Goal: Check status: Check status

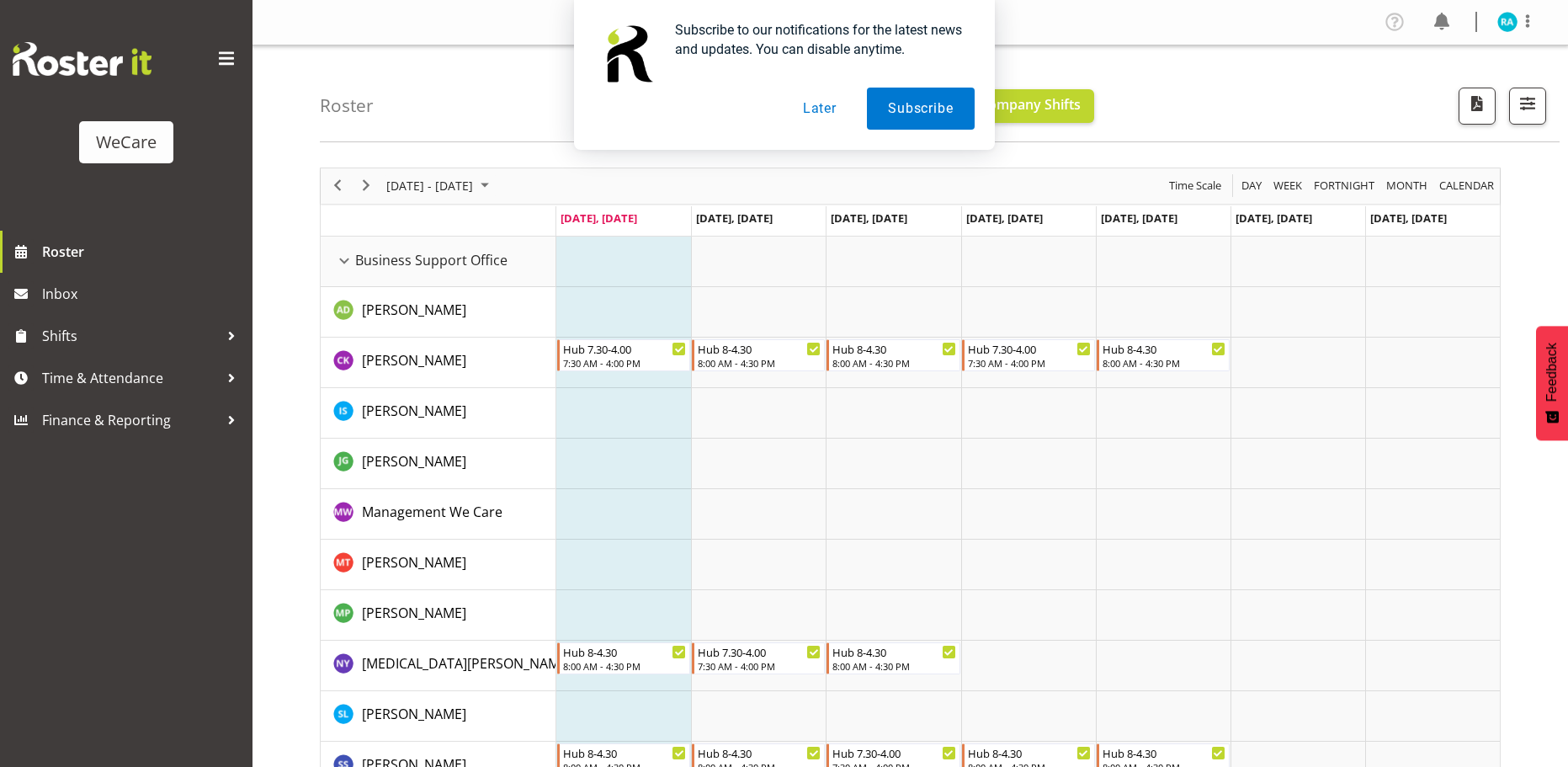
click at [827, 113] on button "Later" at bounding box center [819, 108] width 75 height 42
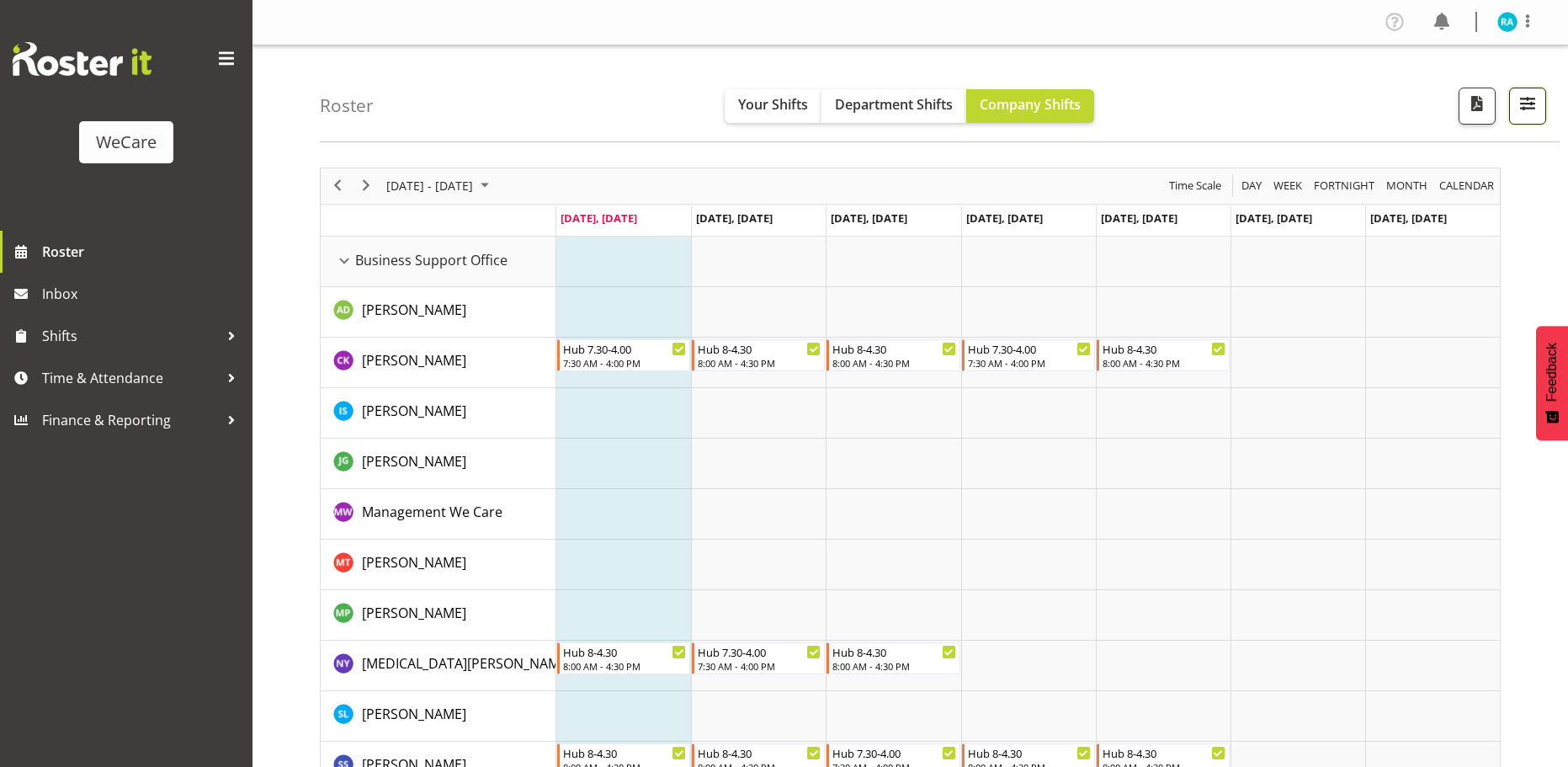
click at [1524, 99] on span "button" at bounding box center [1527, 103] width 22 height 22
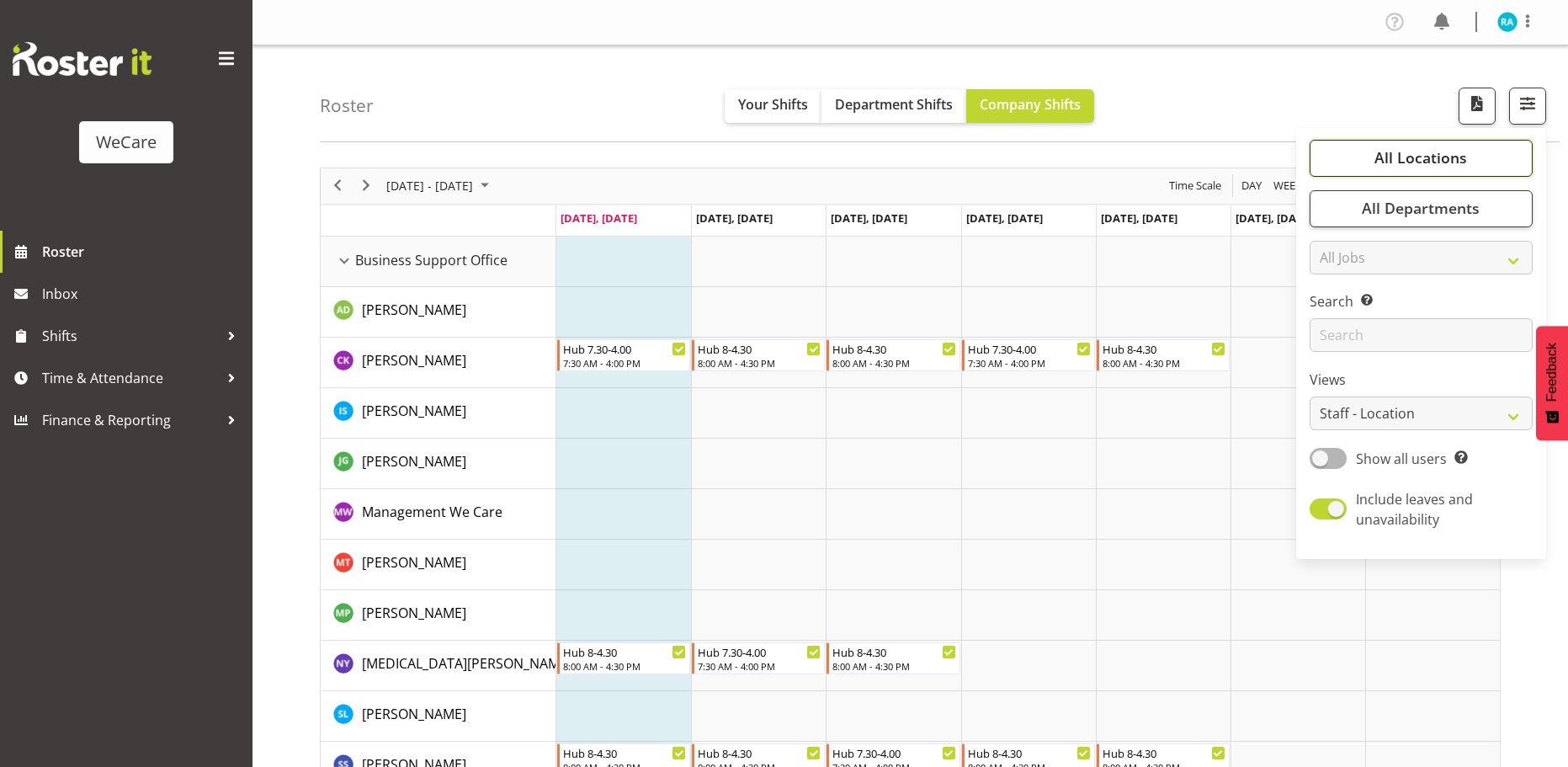
click at [1445, 162] on span "All Locations" at bounding box center [1420, 156] width 92 height 20
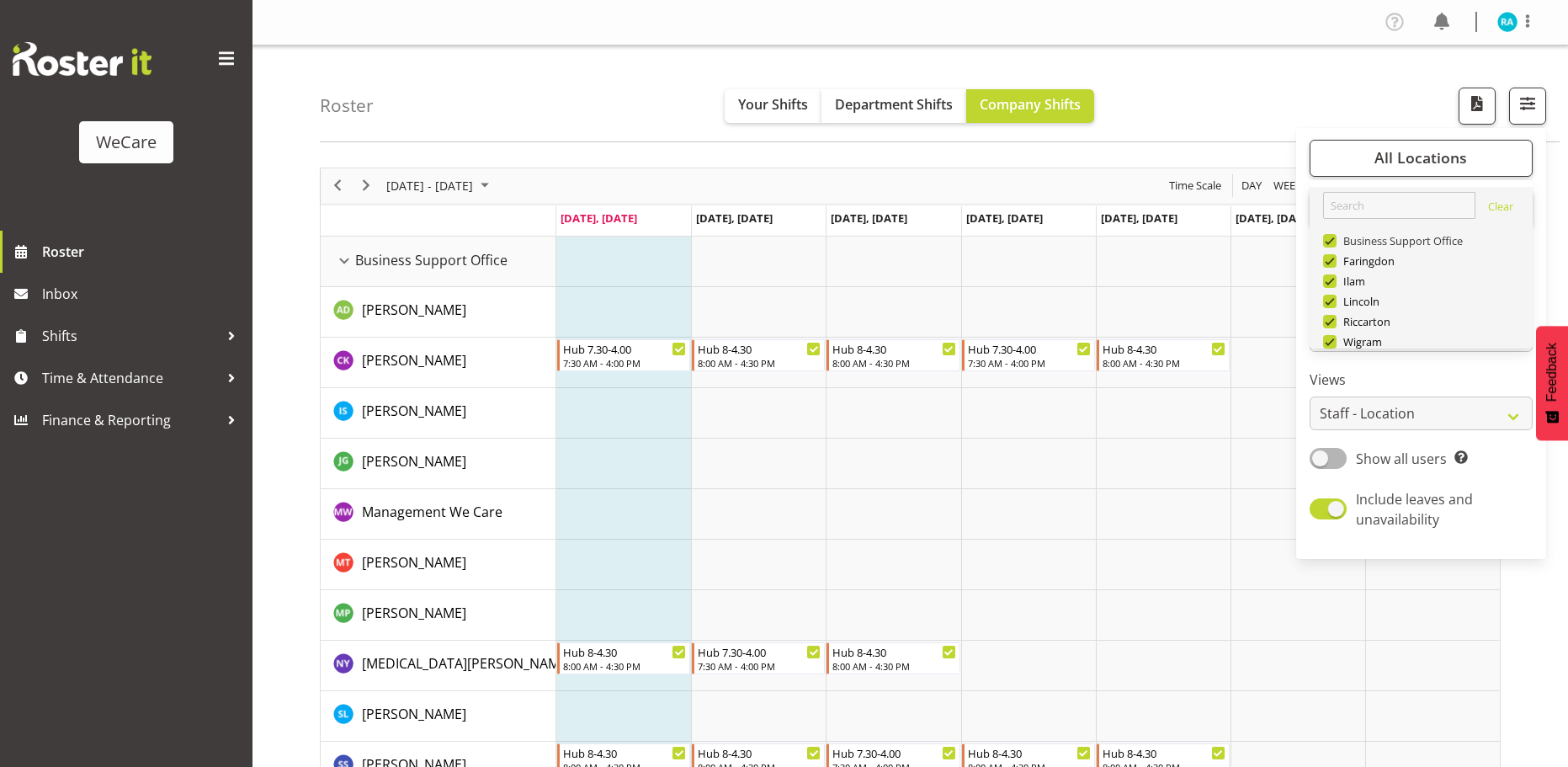
click at [1331, 238] on span at bounding box center [1330, 240] width 13 height 13
click at [1331, 238] on input "Business Support Office" at bounding box center [1329, 240] width 11 height 11
checkbox input "false"
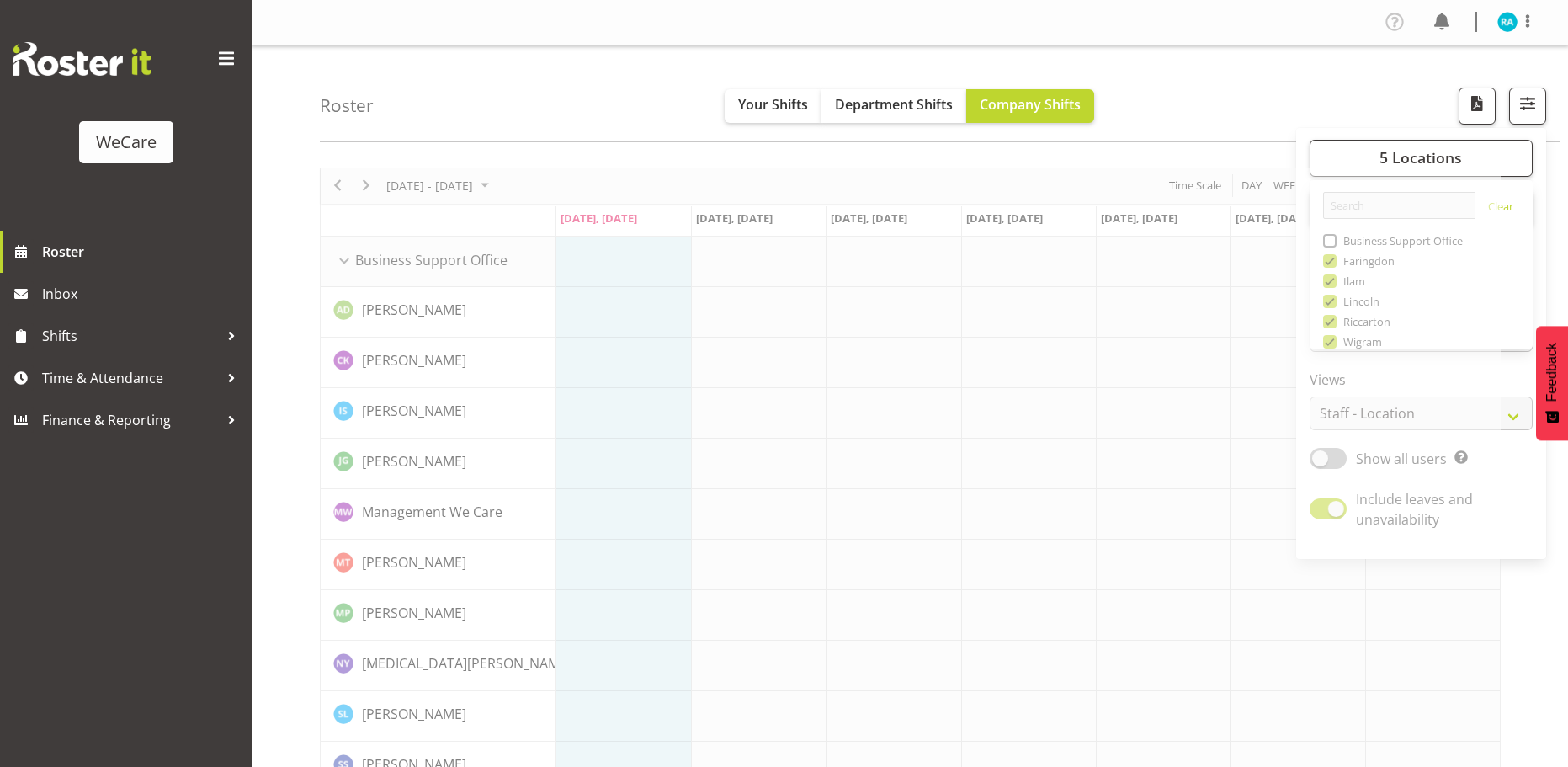
click at [1520, 105] on span "button" at bounding box center [1527, 103] width 22 height 22
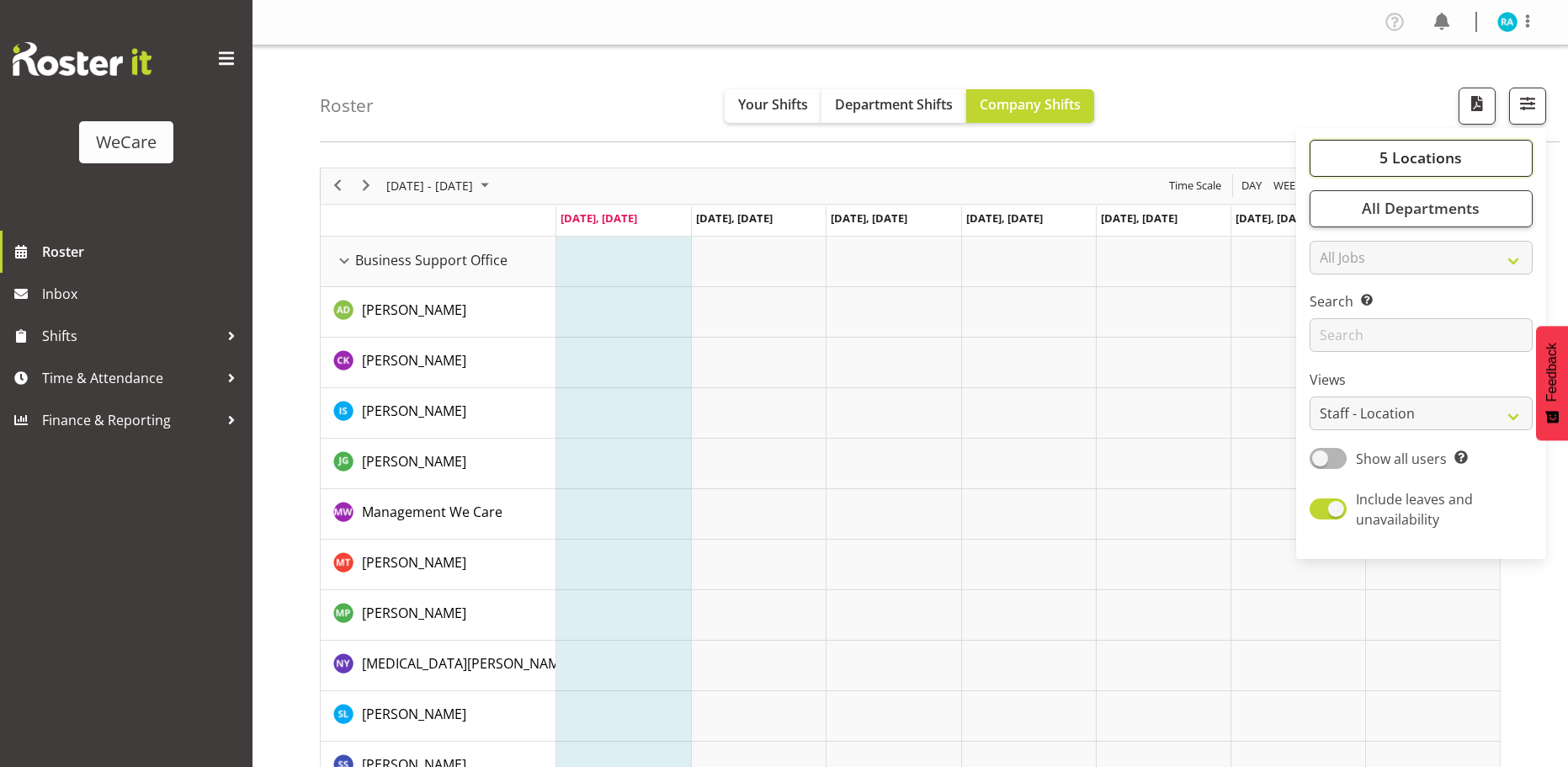
click at [1391, 151] on span "5 Locations" at bounding box center [1420, 156] width 83 height 20
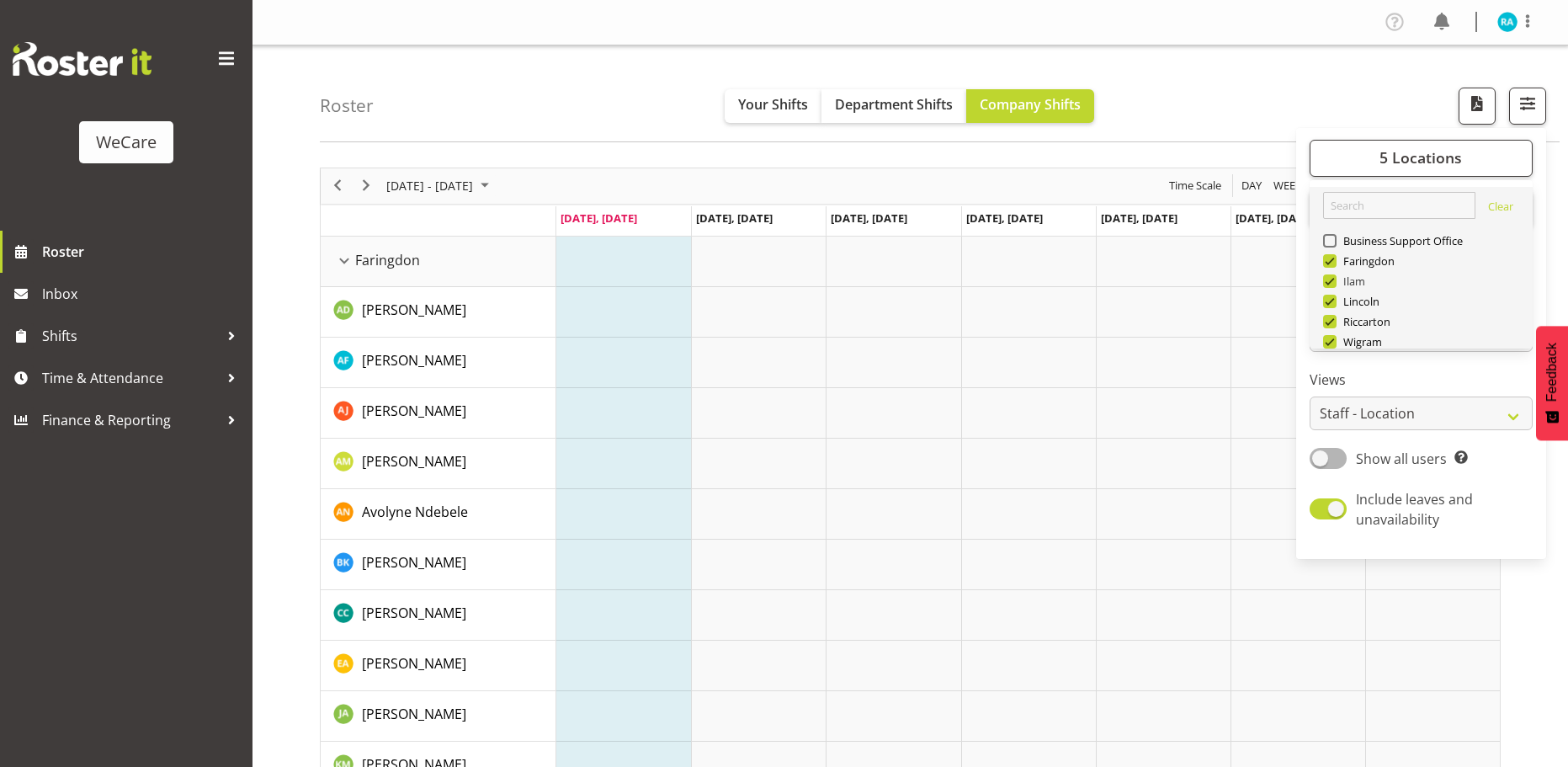
click at [1334, 280] on span at bounding box center [1330, 281] width 13 height 13
click at [1334, 280] on input "Ilam" at bounding box center [1329, 281] width 11 height 11
checkbox input "false"
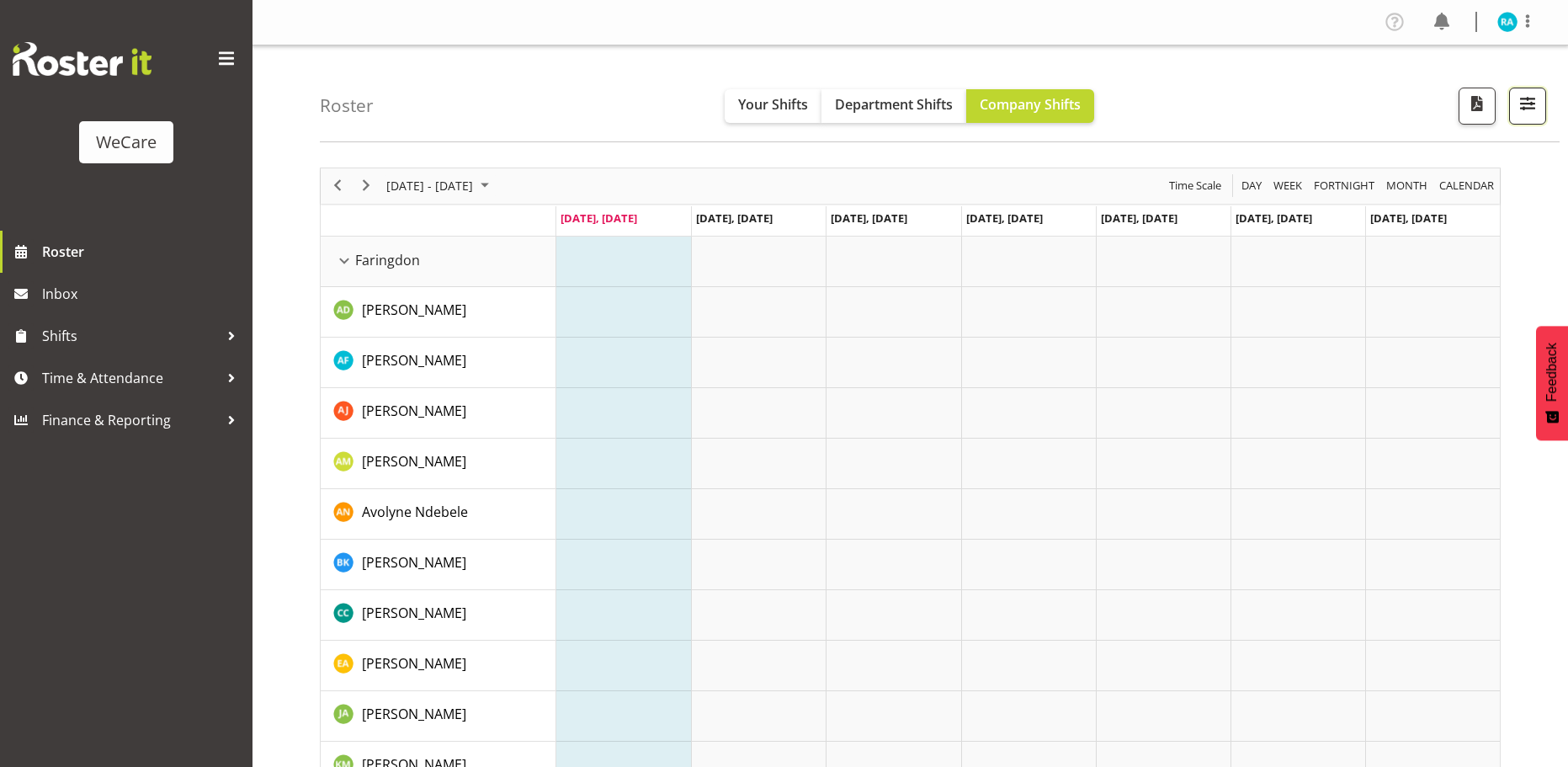
click at [1526, 96] on span "button" at bounding box center [1527, 103] width 22 height 22
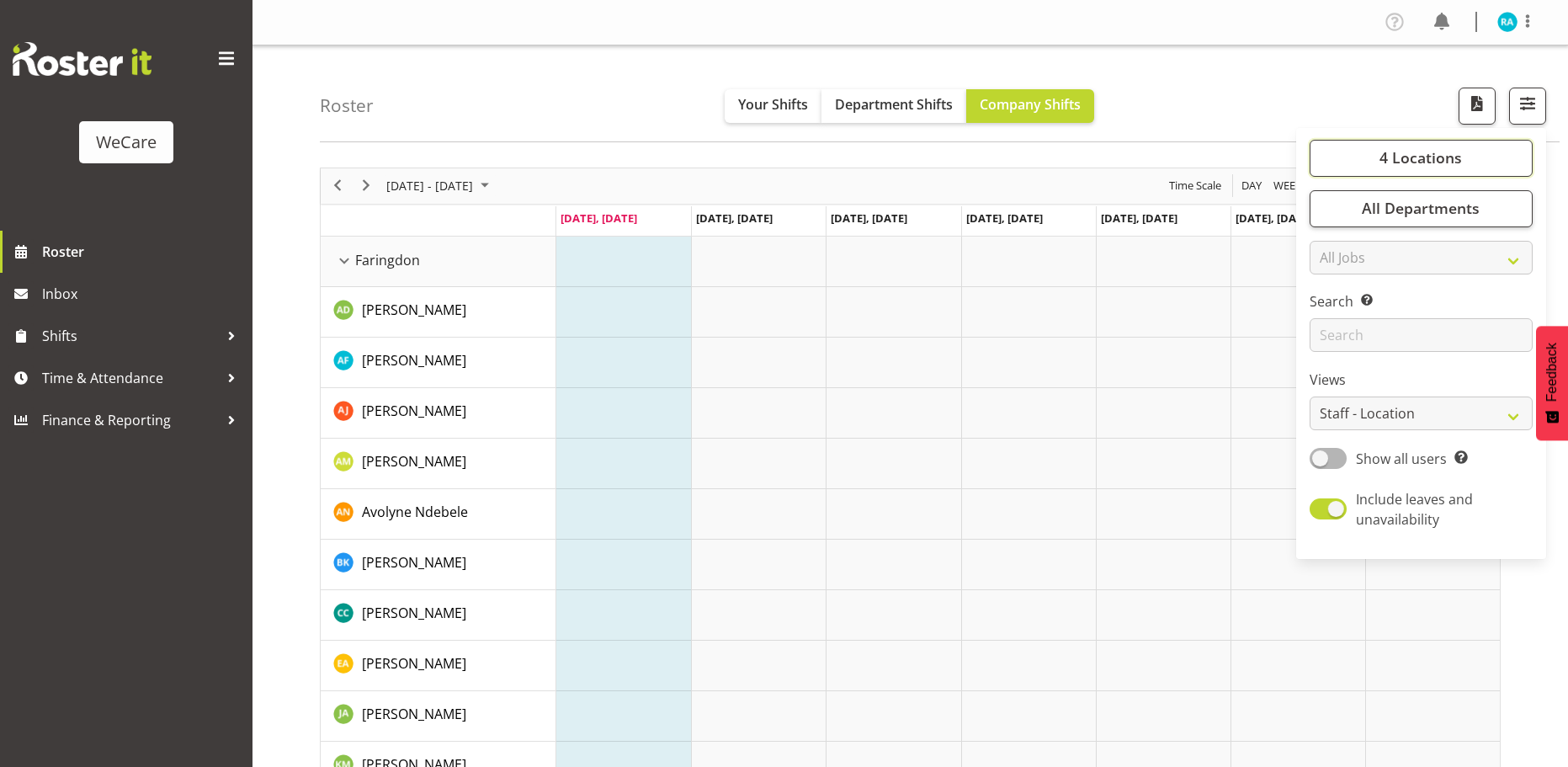
click at [1399, 157] on span "4 Locations" at bounding box center [1420, 156] width 83 height 20
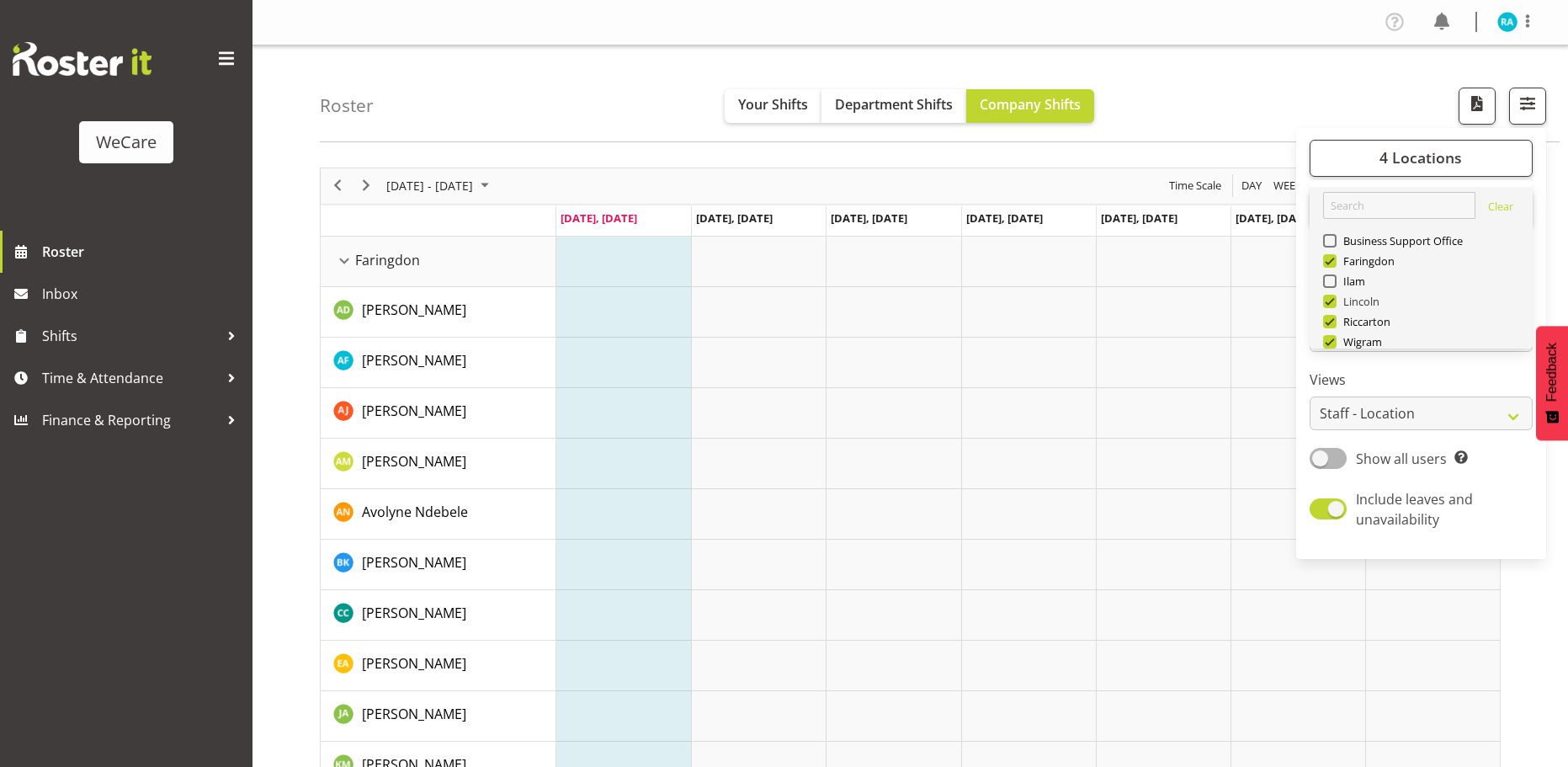
click at [1329, 299] on span at bounding box center [1330, 302] width 13 height 13
click at [1329, 299] on input "Lincoln" at bounding box center [1329, 302] width 11 height 11
checkbox input "false"
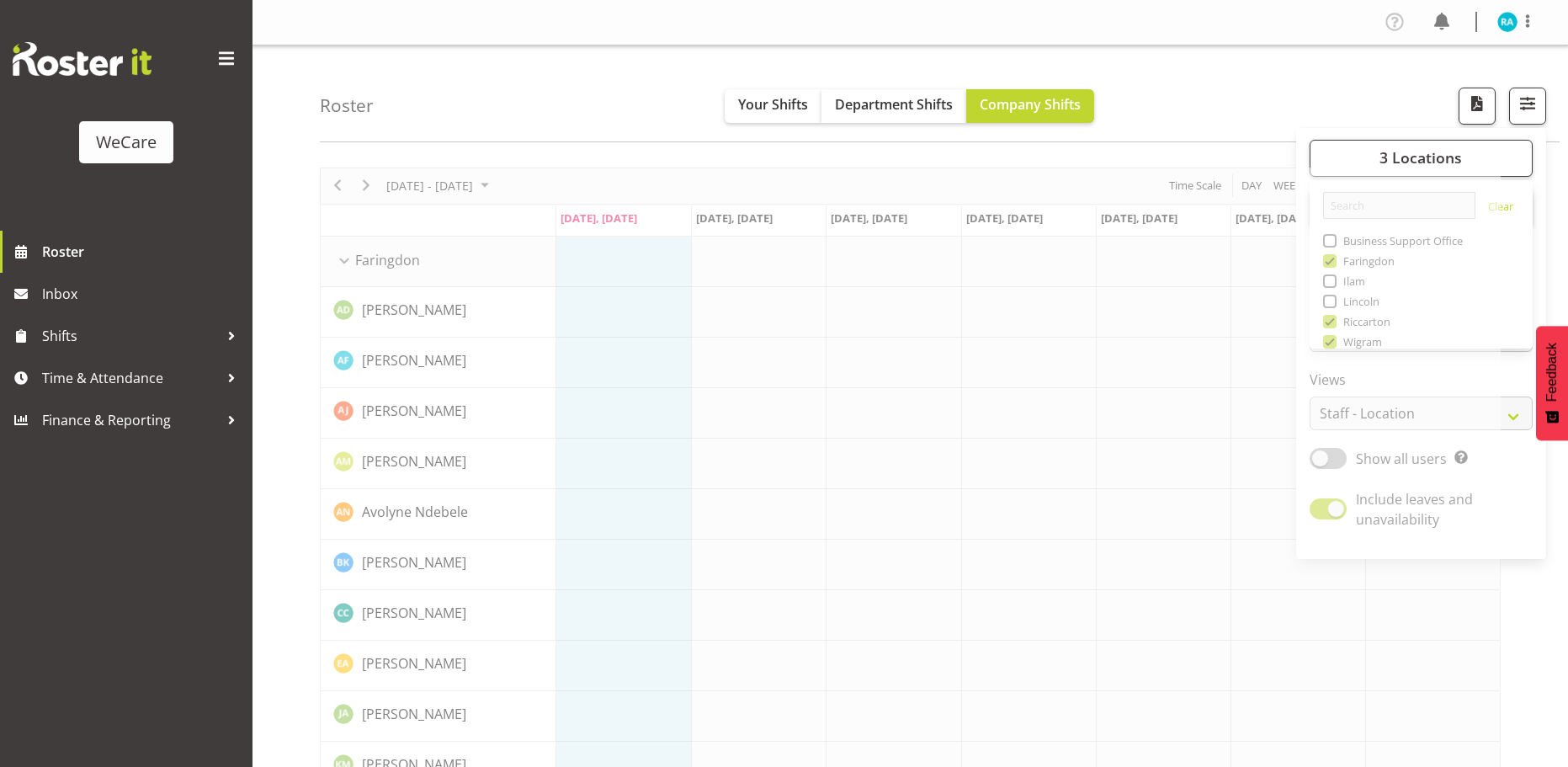
click at [1520, 108] on span "button" at bounding box center [1527, 103] width 22 height 22
click at [1369, 163] on button "3 Locations" at bounding box center [1420, 157] width 223 height 37
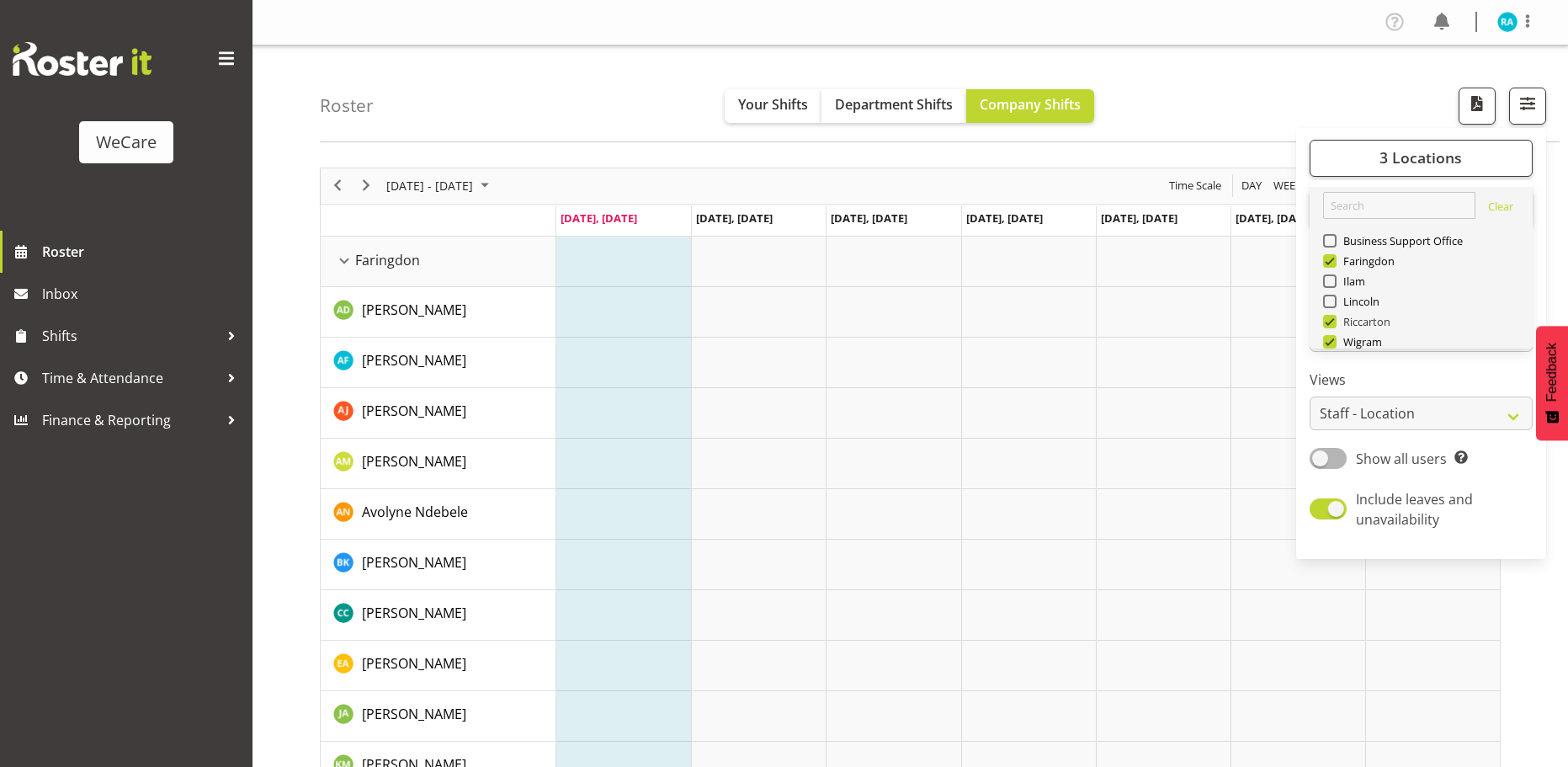
click at [1333, 320] on span at bounding box center [1330, 321] width 13 height 13
click at [1333, 320] on input "Riccarton" at bounding box center [1329, 321] width 11 height 11
checkbox input "false"
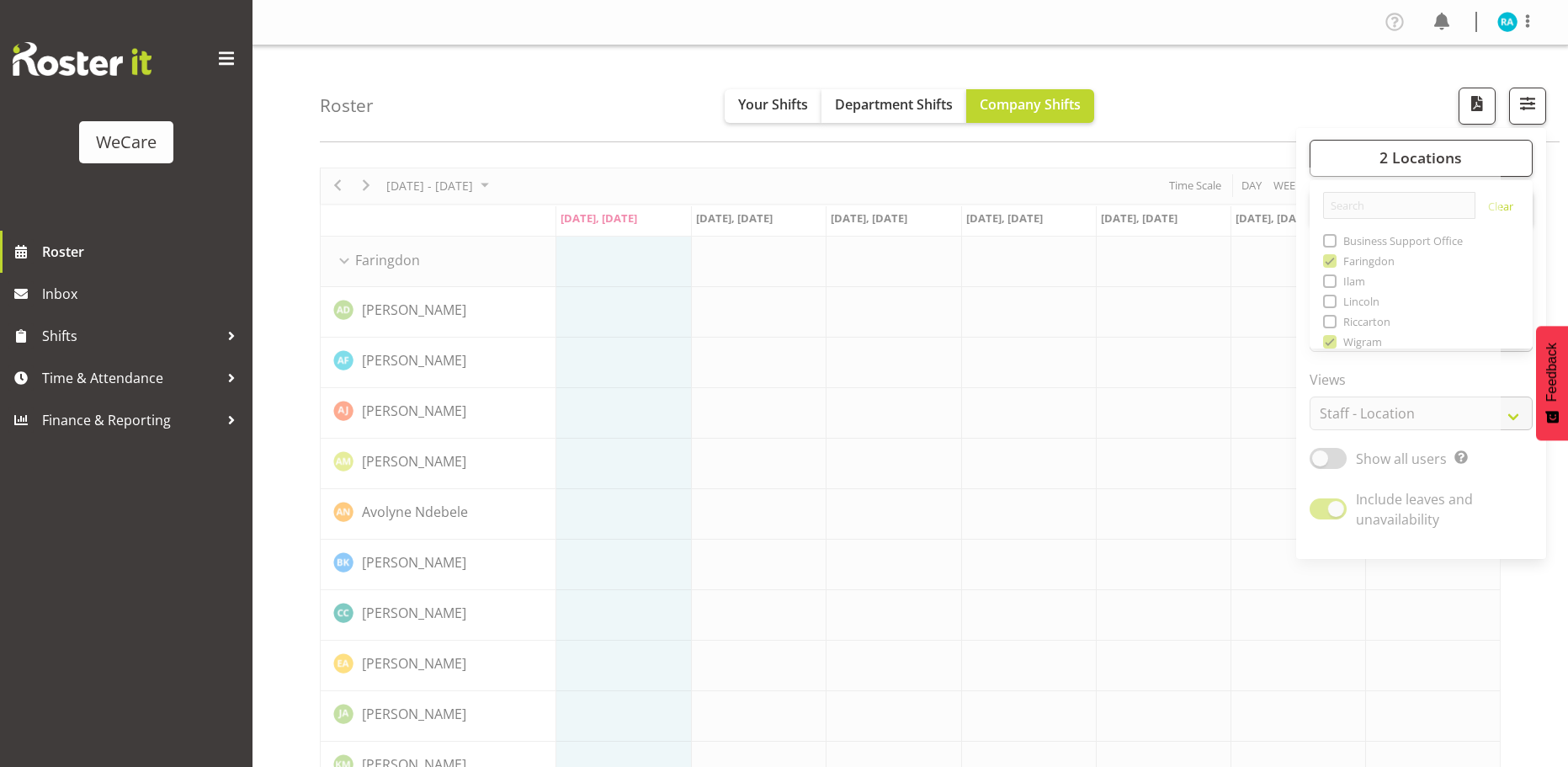
click at [658, 85] on div "Roster Your Shifts Department Shifts Company Shifts 2 Locations Clear Business …" at bounding box center [940, 93] width 1239 height 97
click at [749, 102] on span "Your Shifts" at bounding box center [773, 105] width 70 height 19
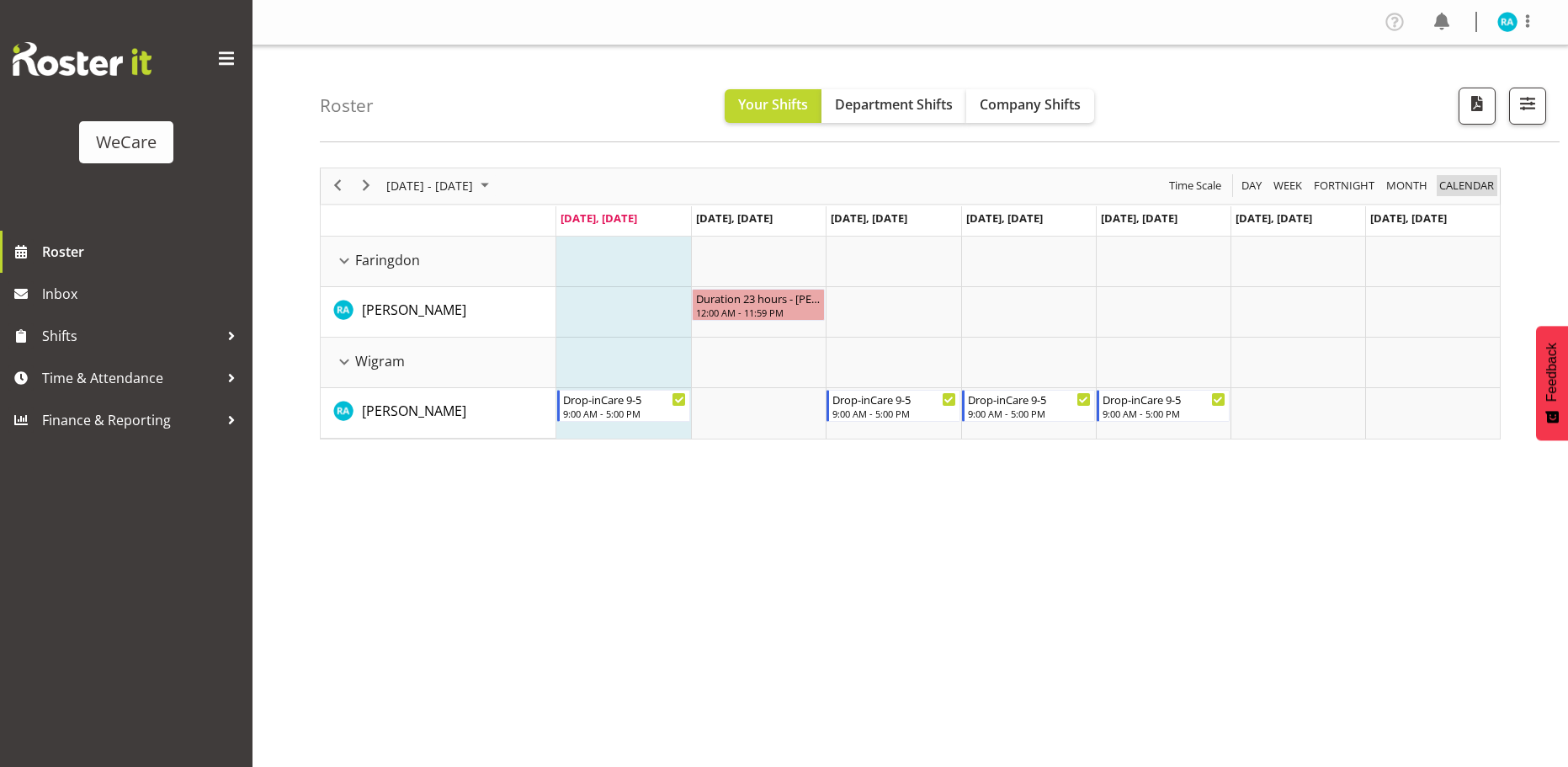
click at [1465, 181] on span "calendar" at bounding box center [1466, 186] width 58 height 21
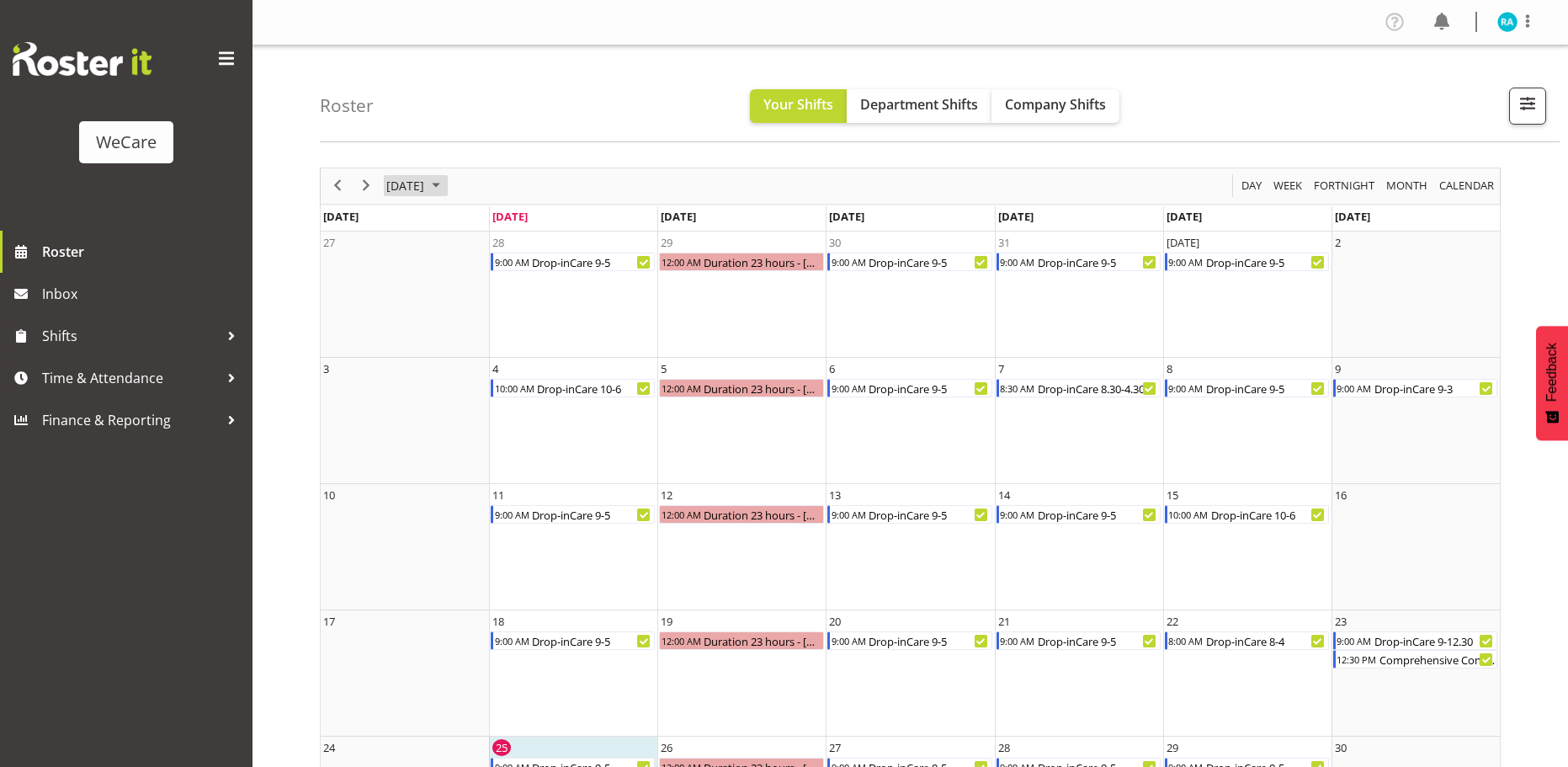
click at [446, 191] on span "August 2025" at bounding box center [435, 186] width 20 height 21
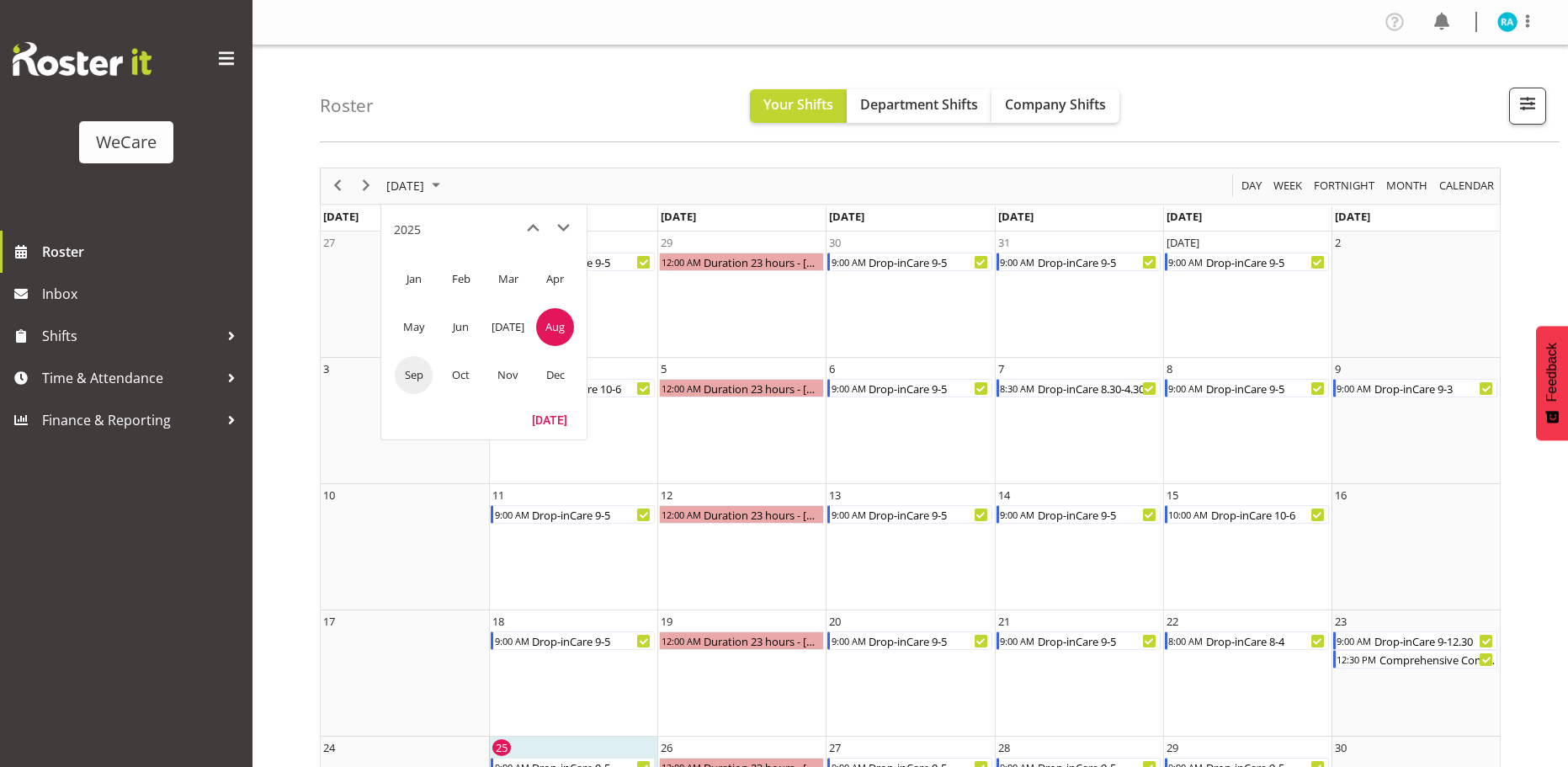
click at [407, 374] on span "Sep" at bounding box center [413, 375] width 38 height 38
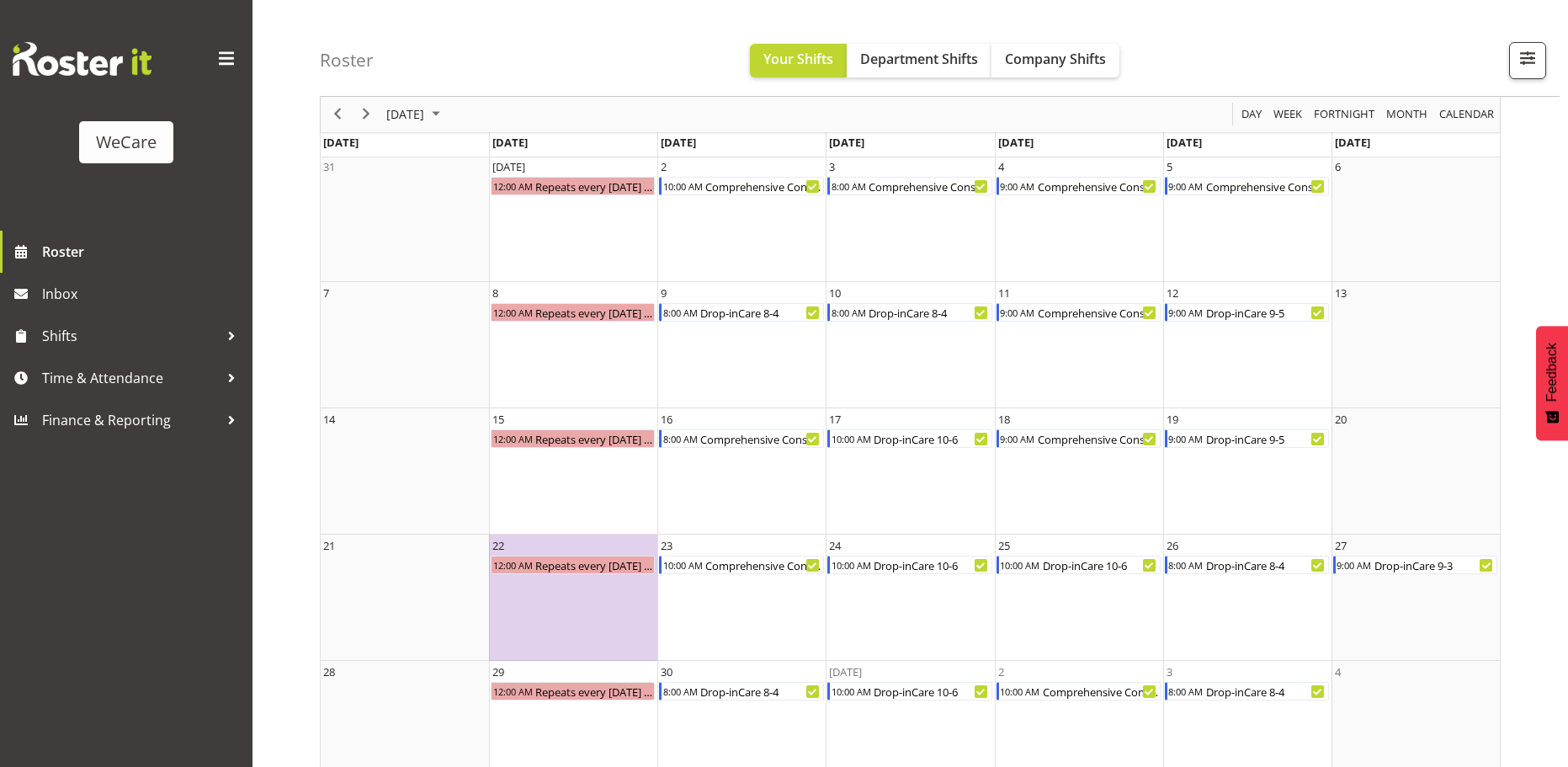
scroll to position [82, 0]
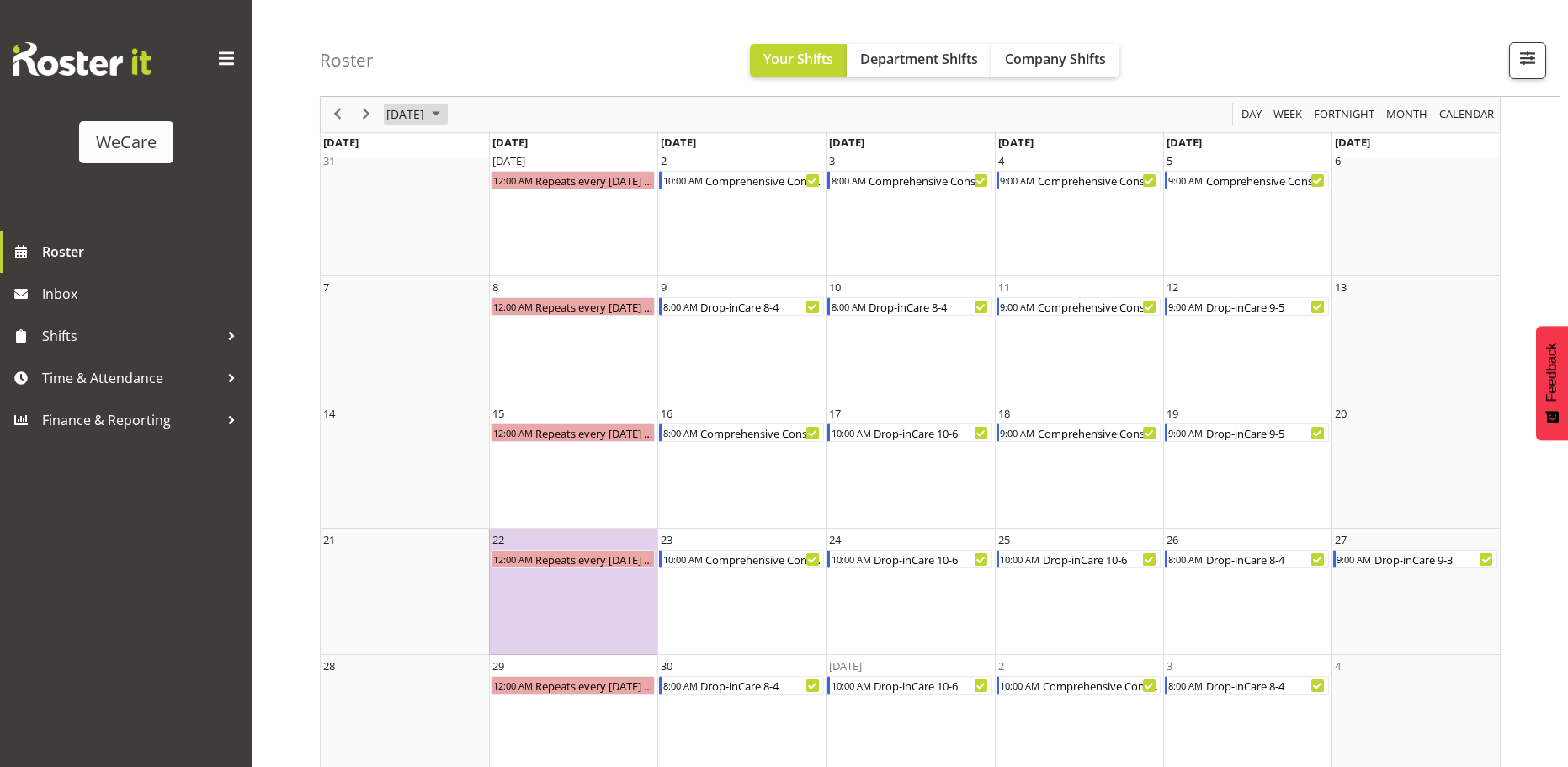
click at [426, 111] on span "[DATE]" at bounding box center [405, 115] width 41 height 21
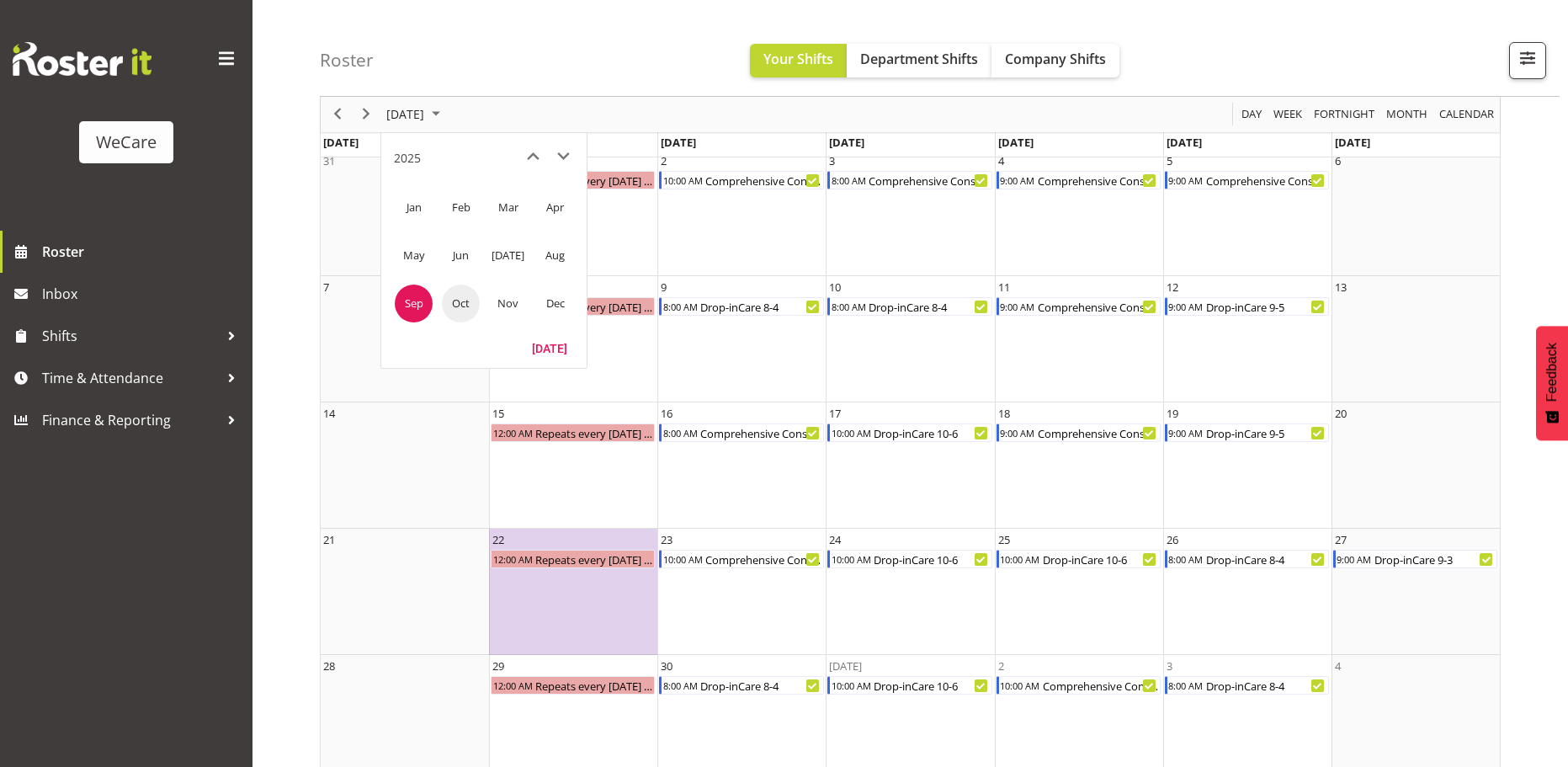
click at [452, 308] on span "Oct" at bounding box center [461, 303] width 38 height 38
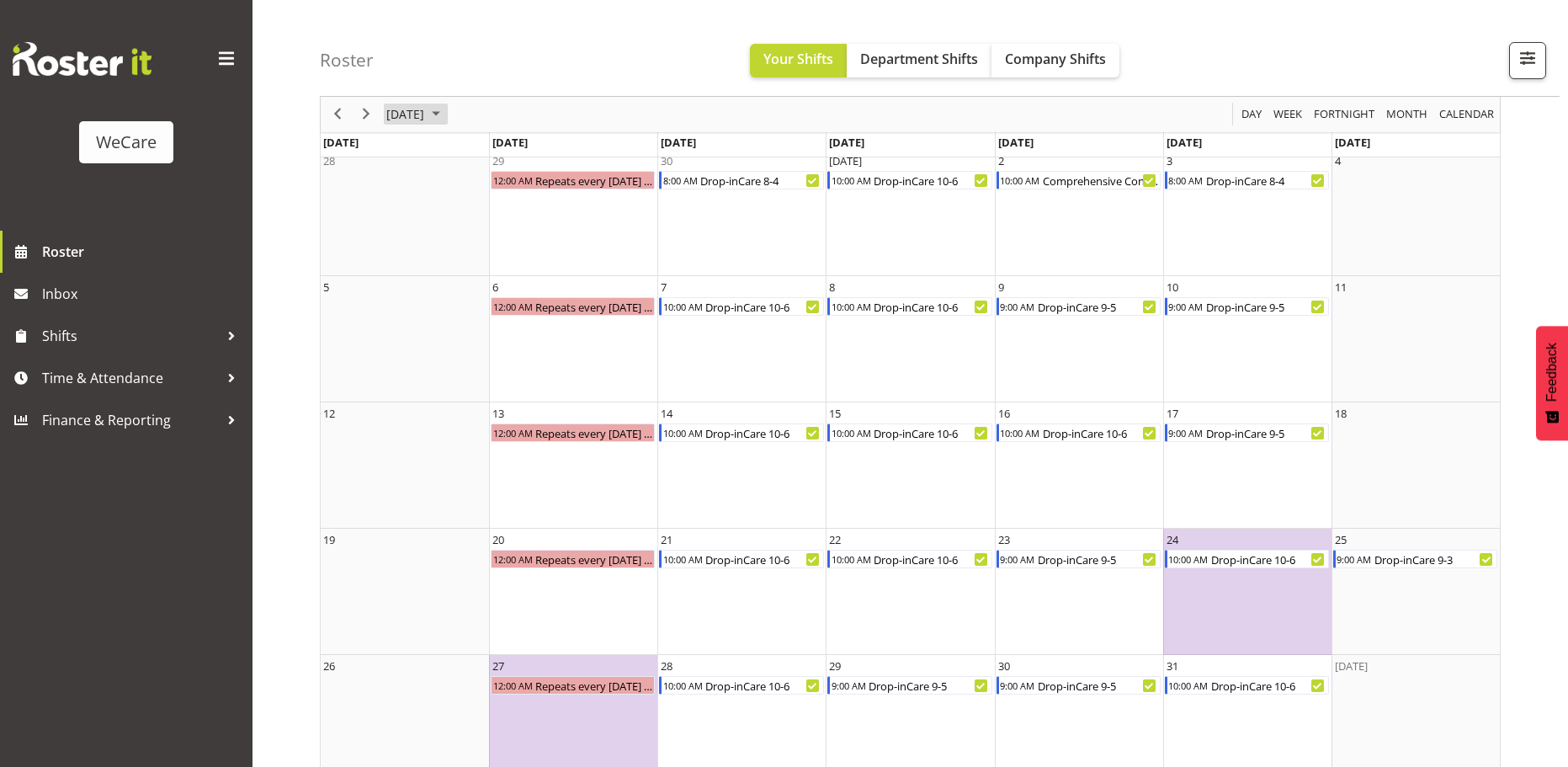
click at [426, 116] on span "[DATE]" at bounding box center [405, 115] width 41 height 21
click at [504, 304] on span "Nov" at bounding box center [508, 303] width 38 height 38
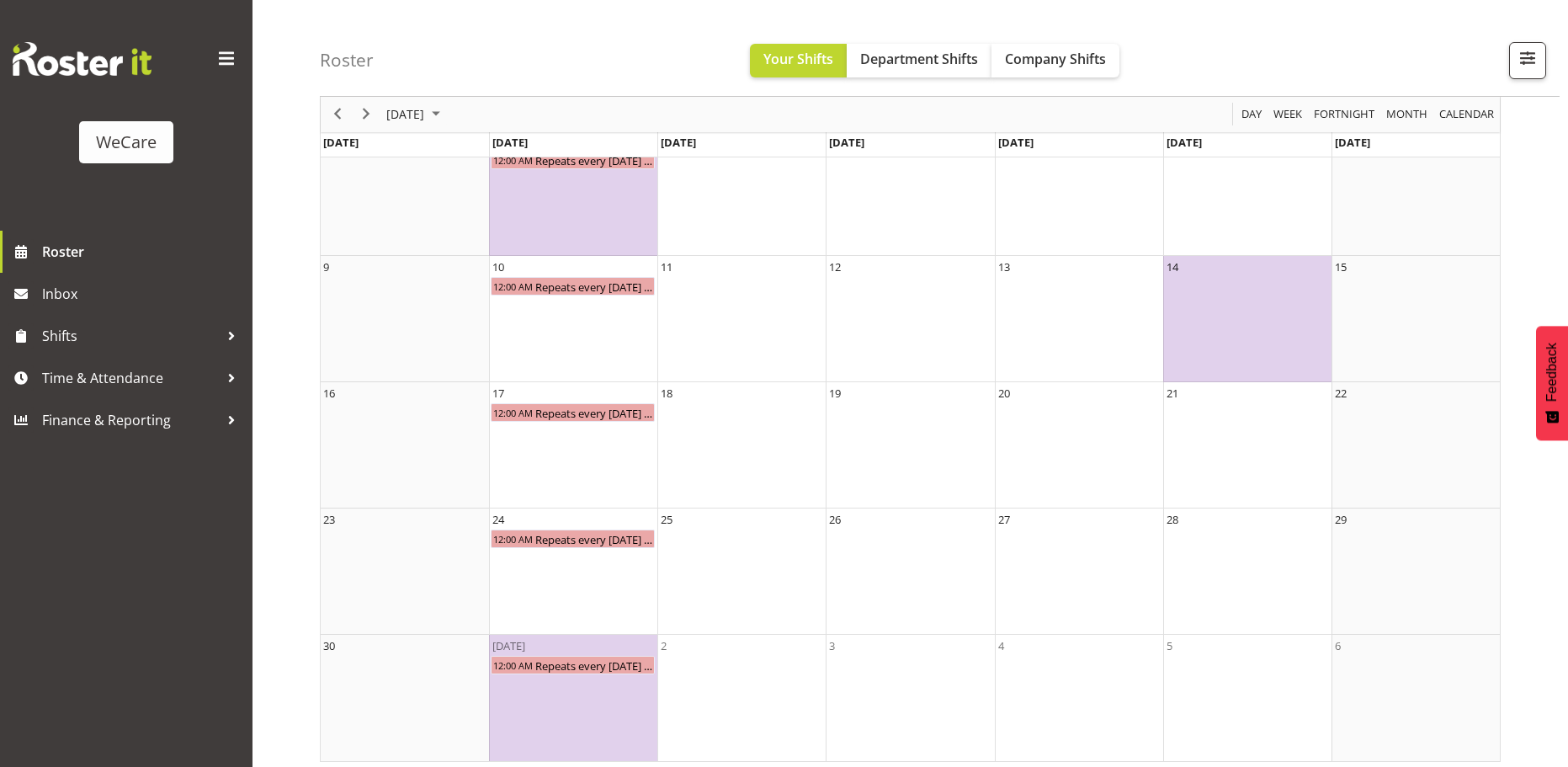
scroll to position [236, 0]
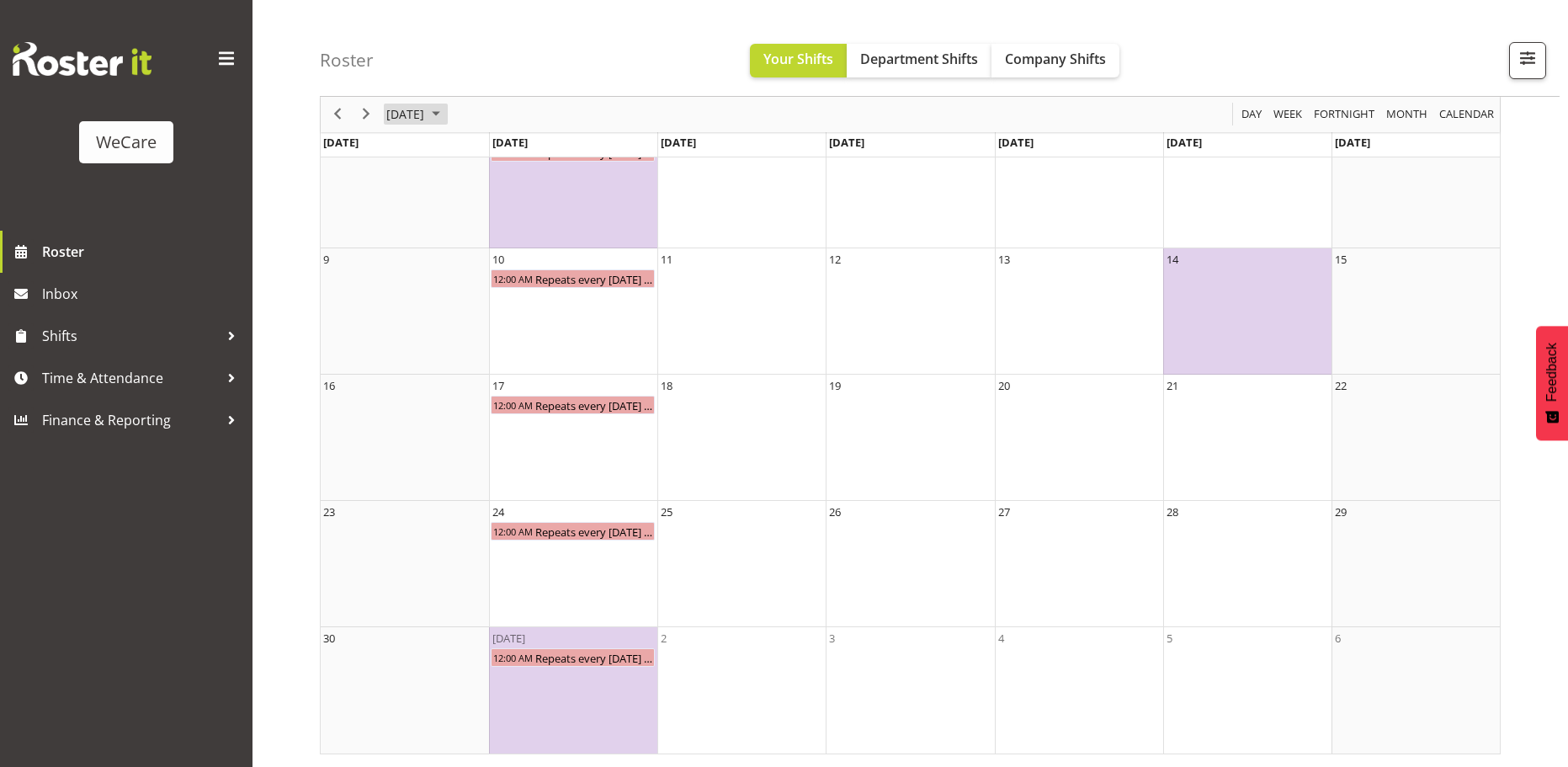
click at [426, 114] on span "[DATE]" at bounding box center [405, 115] width 41 height 21
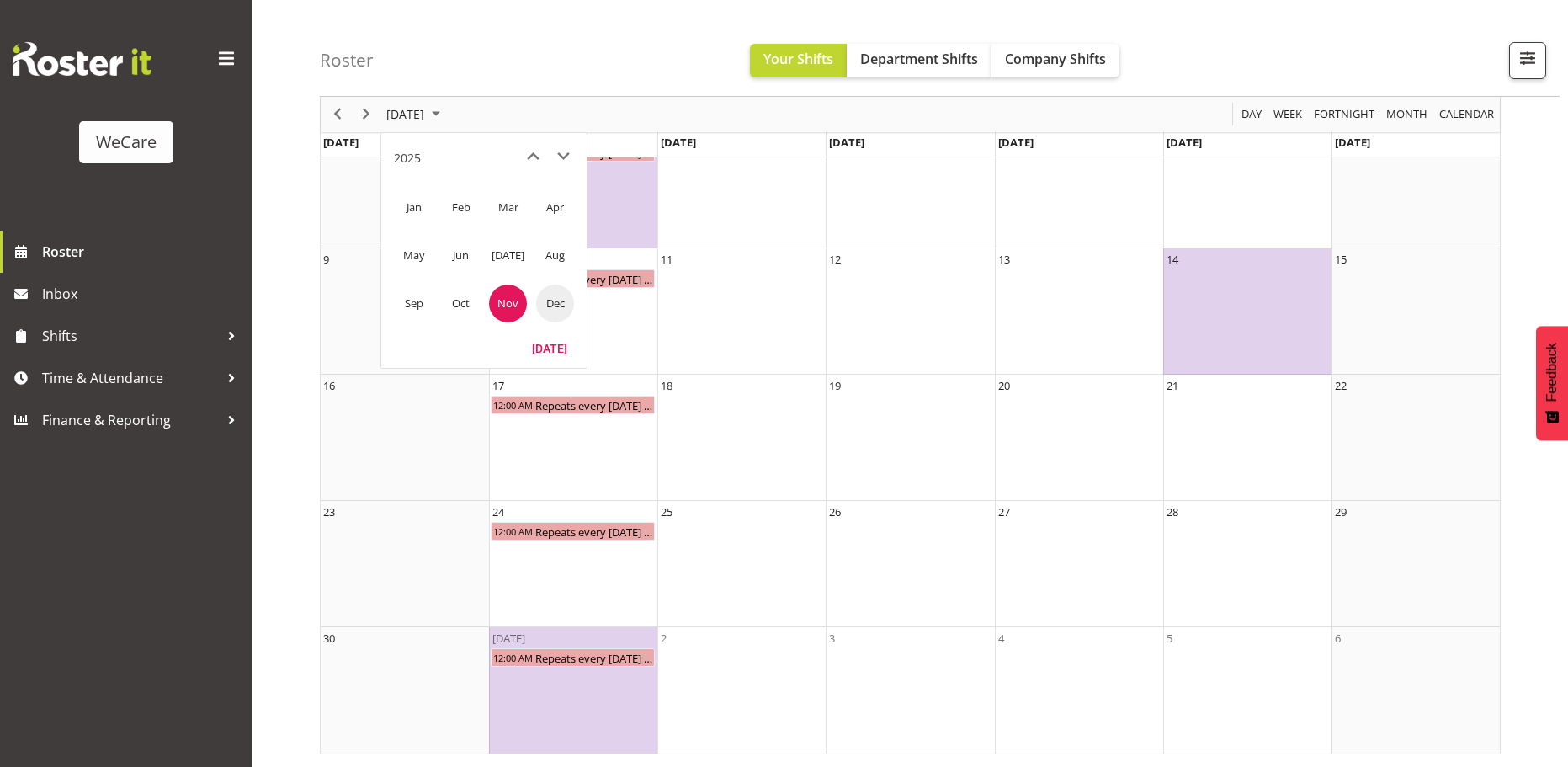
click at [551, 304] on span "Dec" at bounding box center [555, 303] width 38 height 38
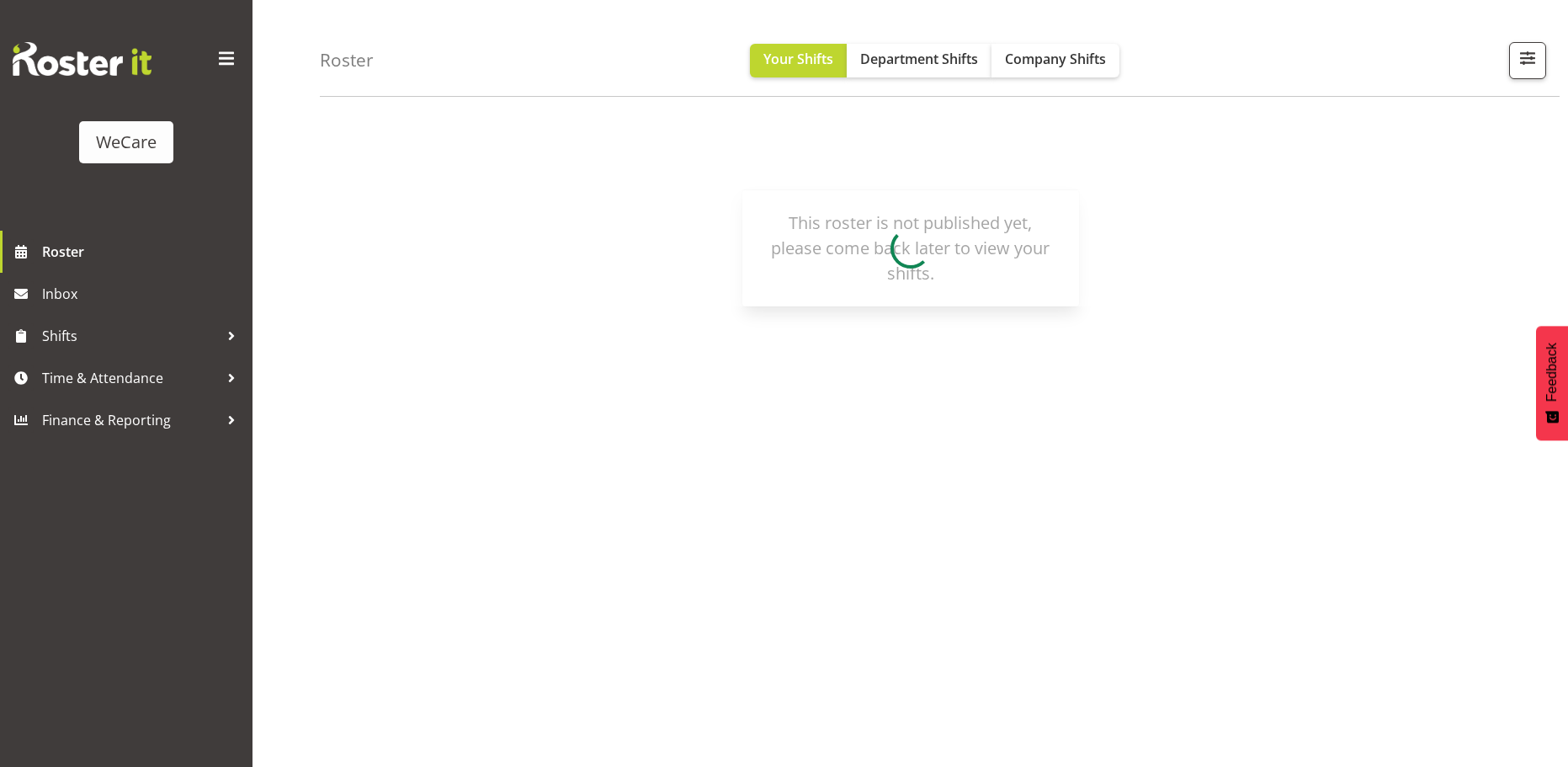
scroll to position [61, 0]
click at [105, 149] on div "WeCare" at bounding box center [126, 142] width 60 height 25
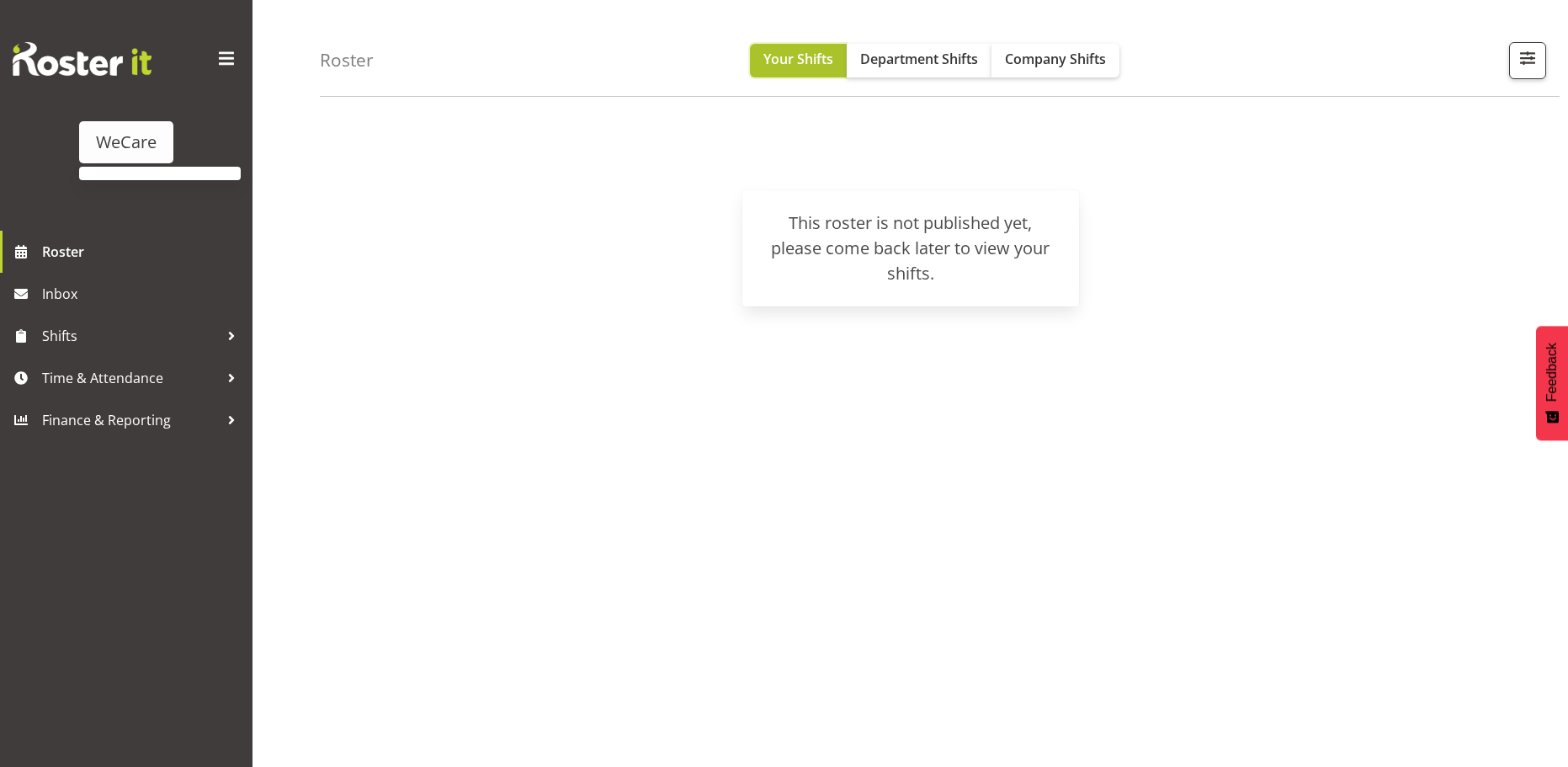
click at [787, 57] on span "Your Shifts" at bounding box center [798, 59] width 70 height 19
click at [130, 134] on div "WeCare" at bounding box center [126, 142] width 60 height 25
click at [220, 50] on span at bounding box center [226, 58] width 27 height 27
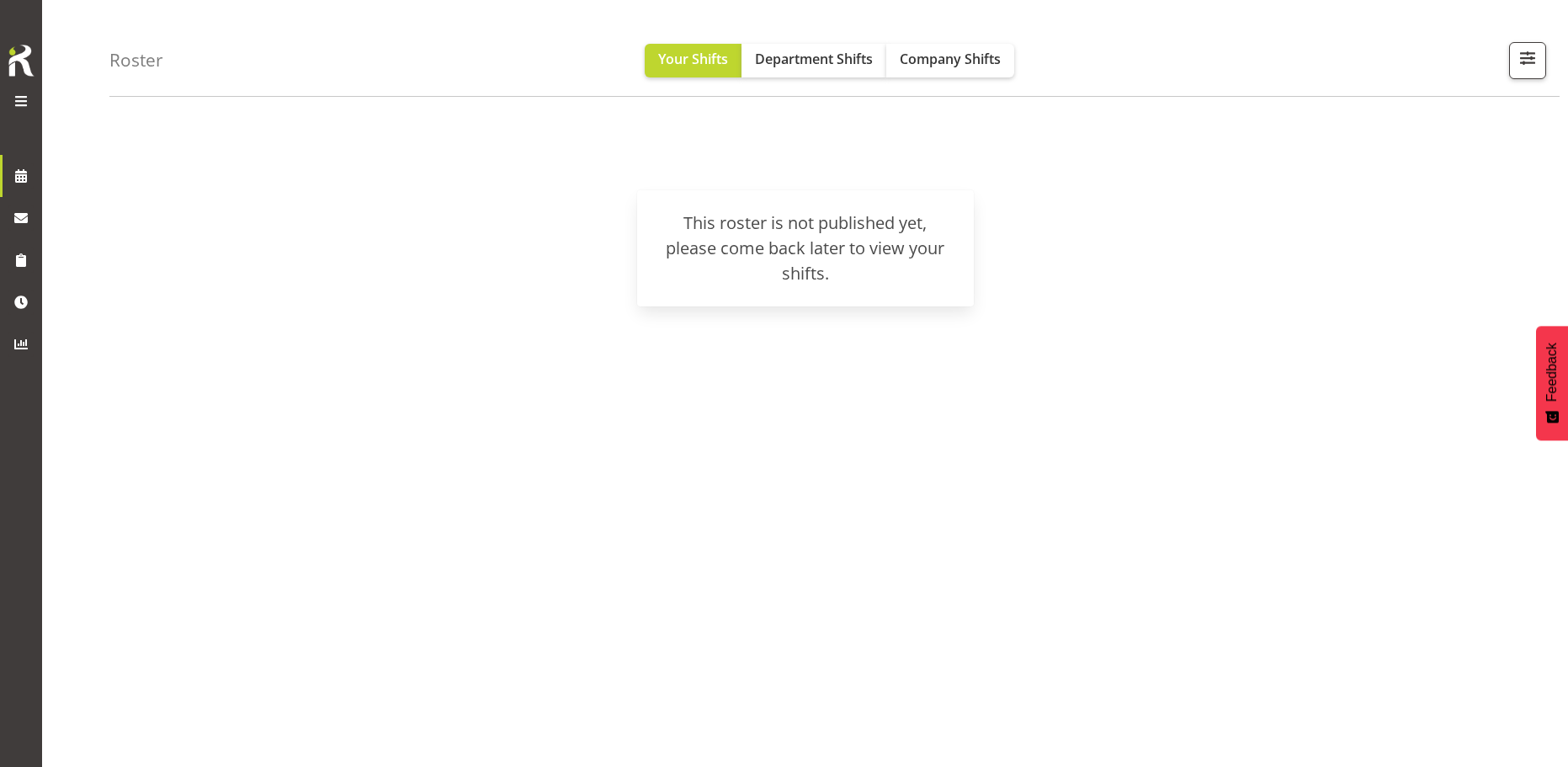
click at [106, 56] on div "Roster Your Shifts Department Shifts Company Shifts 2 Locations Clear Business …" at bounding box center [805, 375] width 1526 height 783
click at [18, 181] on span at bounding box center [21, 175] width 25 height 25
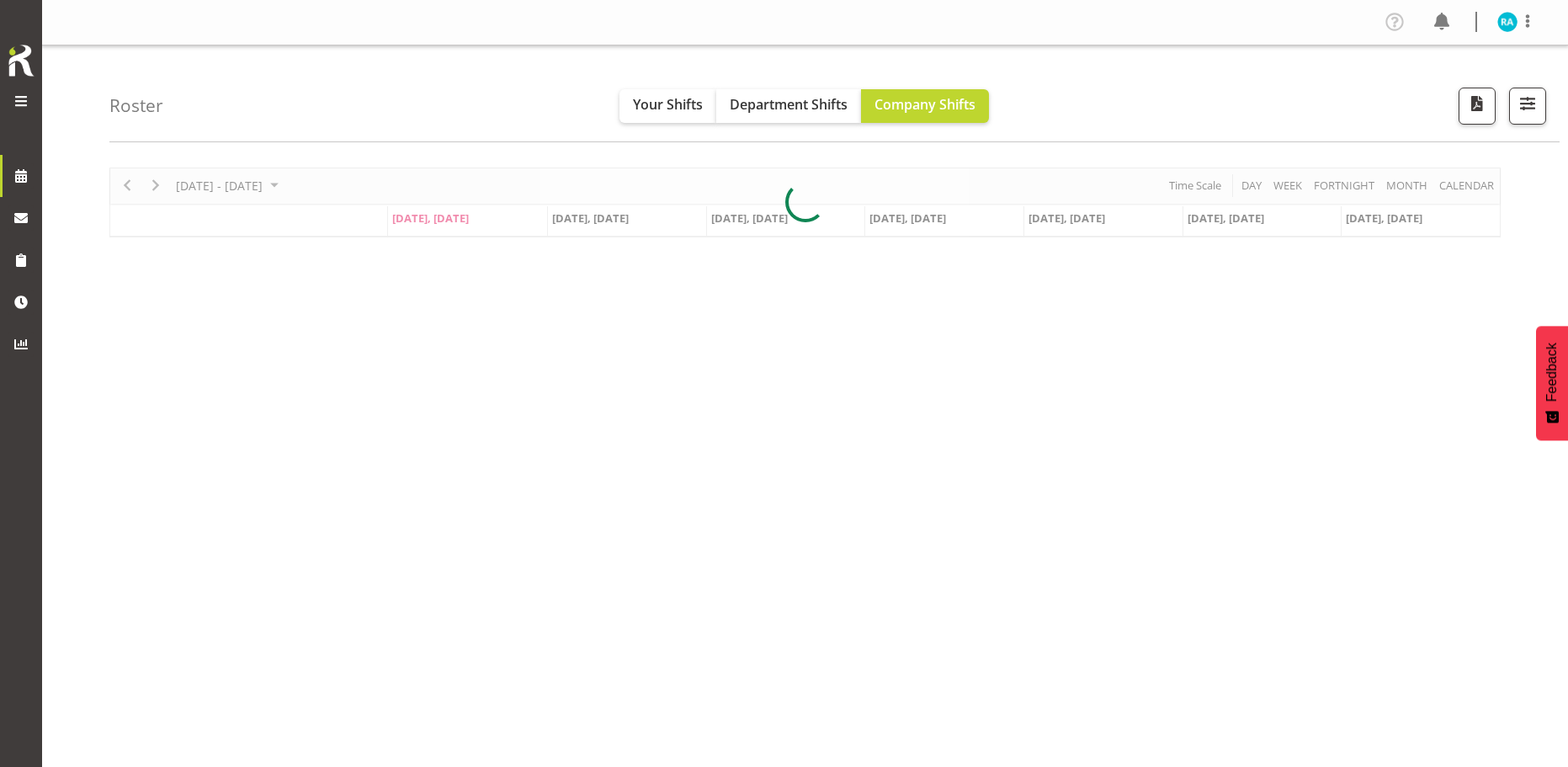
click at [212, 188] on div at bounding box center [804, 203] width 1391 height 70
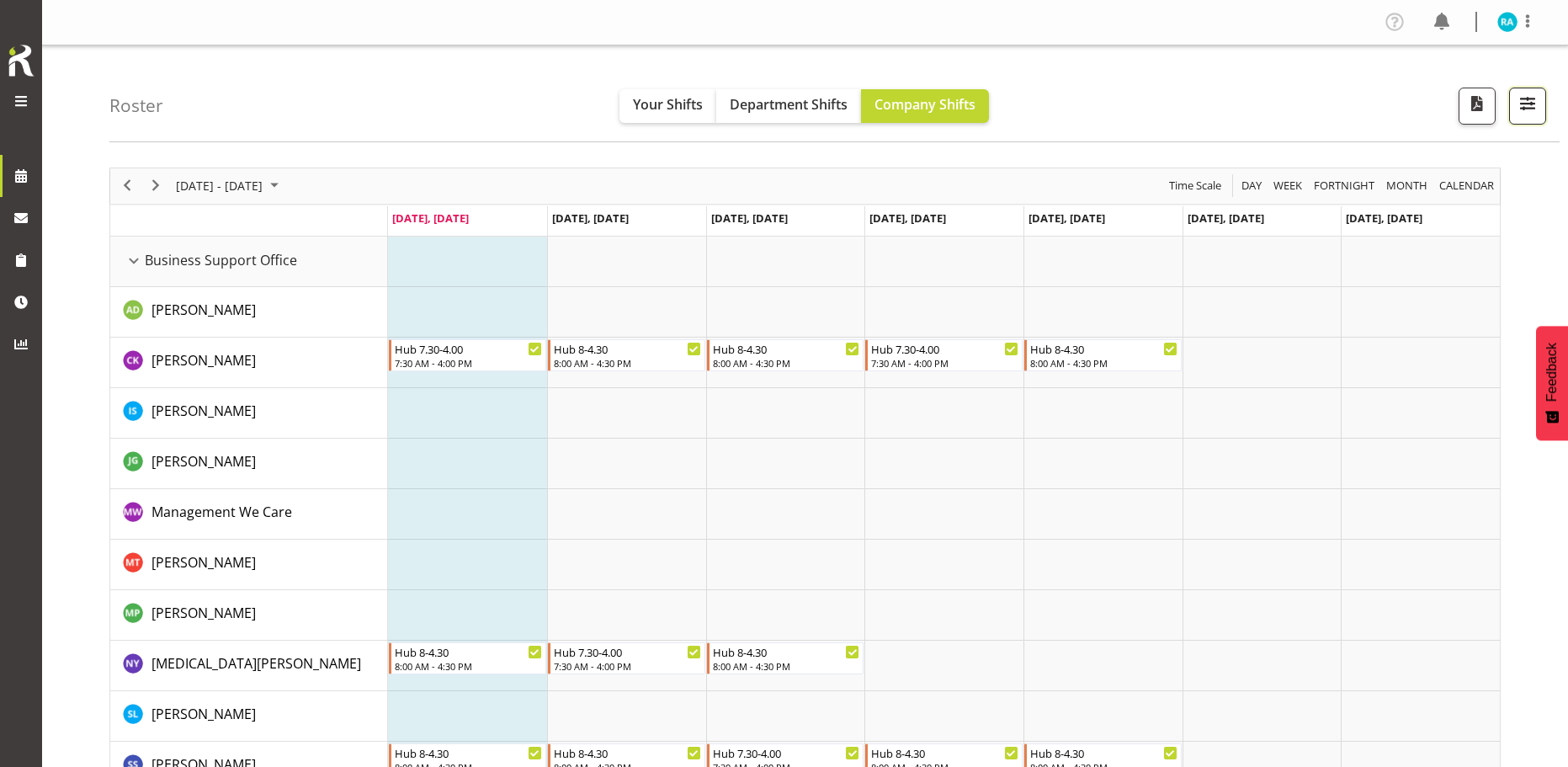
click at [1538, 103] on span "button" at bounding box center [1527, 103] width 22 height 22
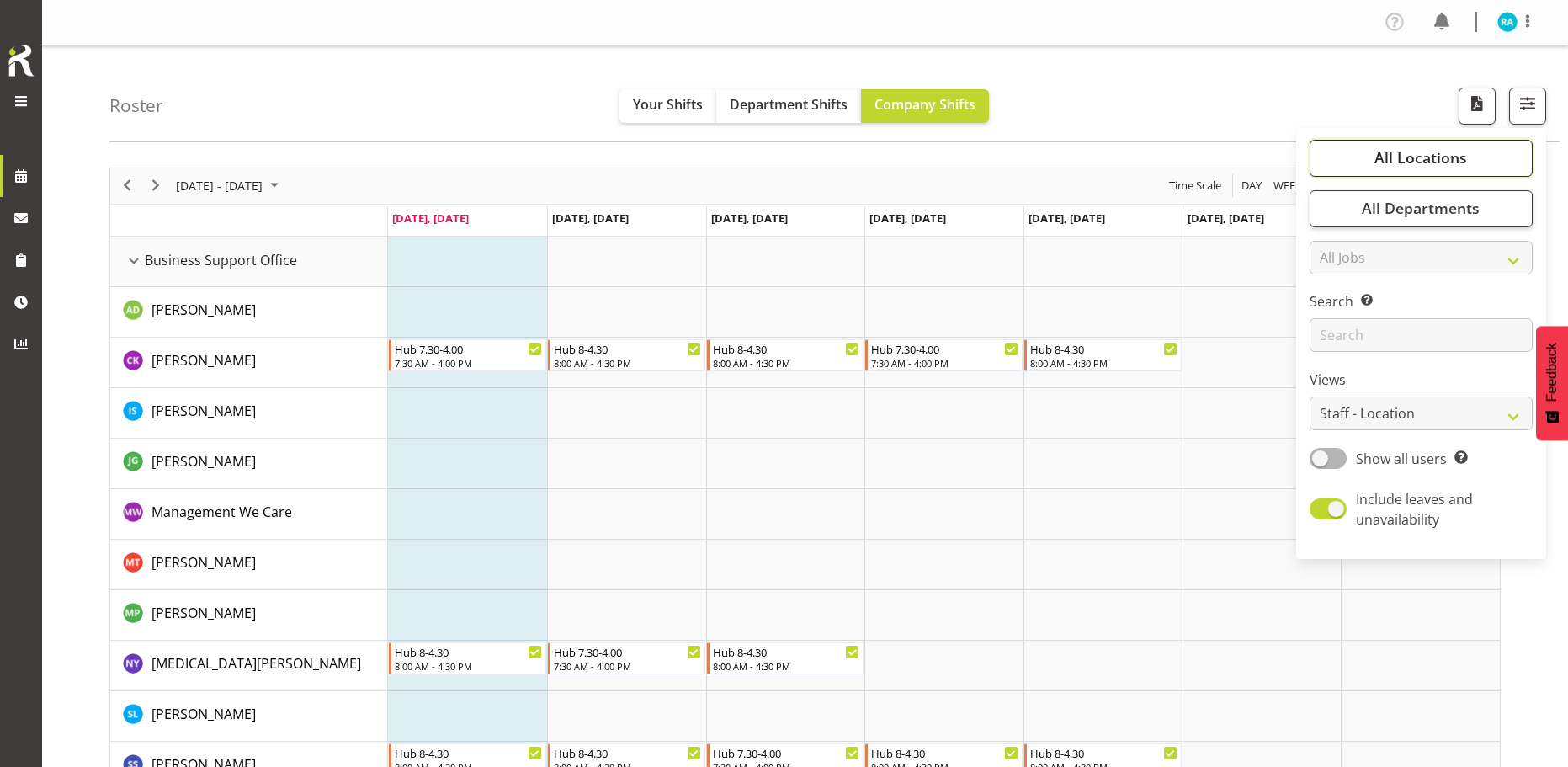
click at [1447, 164] on span "All Locations" at bounding box center [1420, 156] width 92 height 20
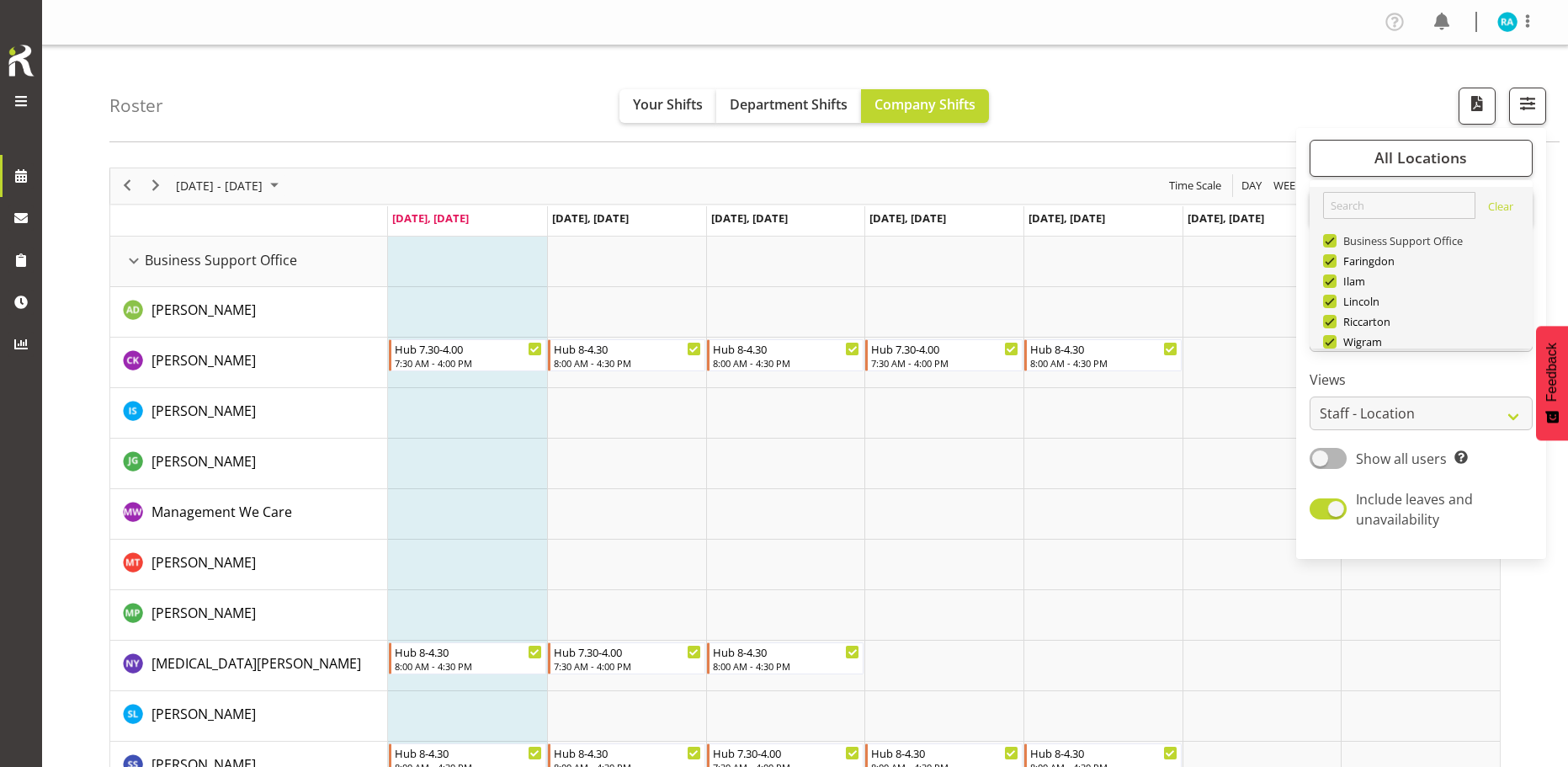
click at [1334, 243] on span at bounding box center [1330, 240] width 13 height 13
click at [1334, 243] on input "Business Support Office" at bounding box center [1329, 240] width 11 height 11
checkbox input "false"
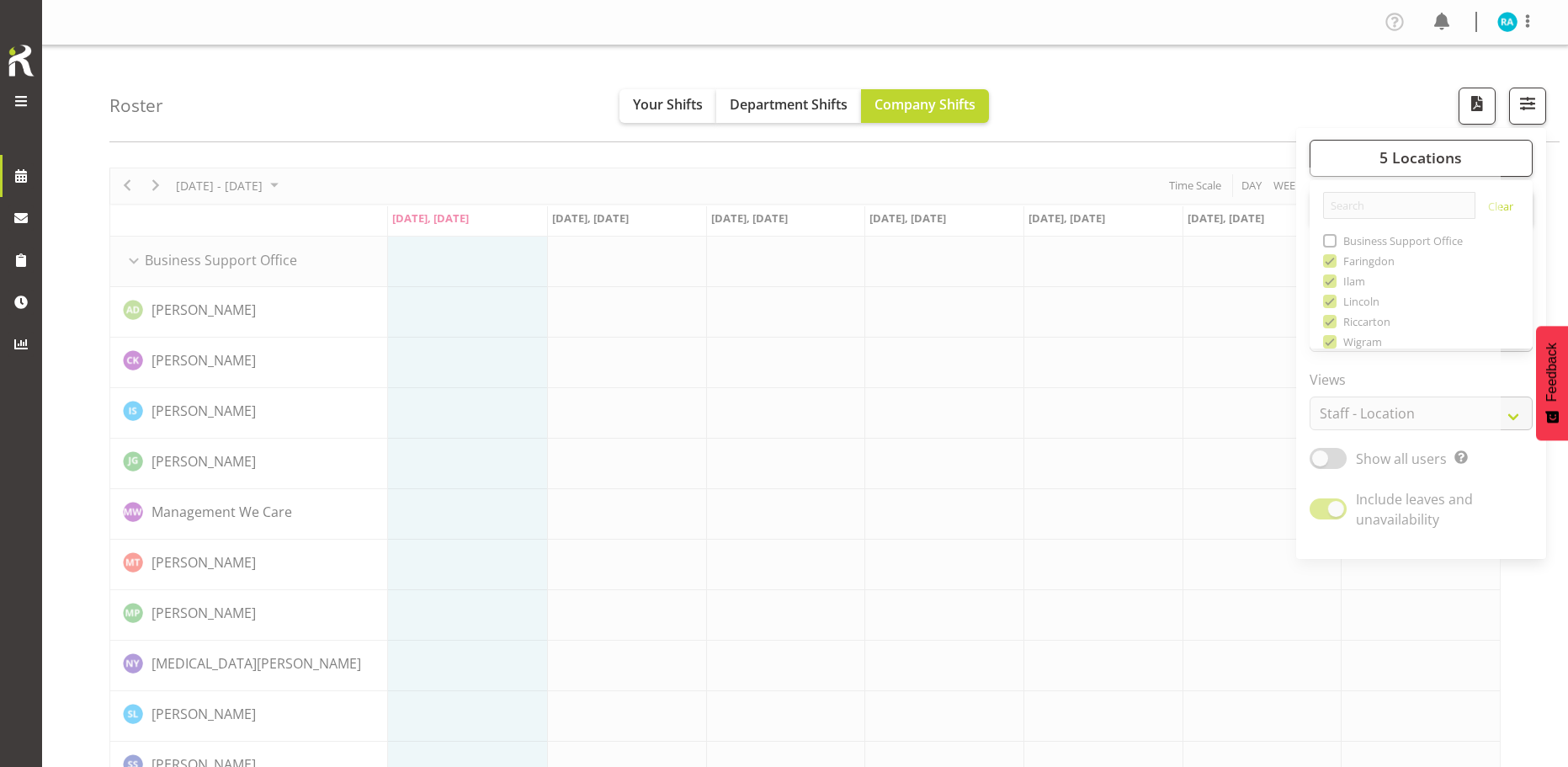
click at [1528, 104] on span "button" at bounding box center [1527, 103] width 22 height 22
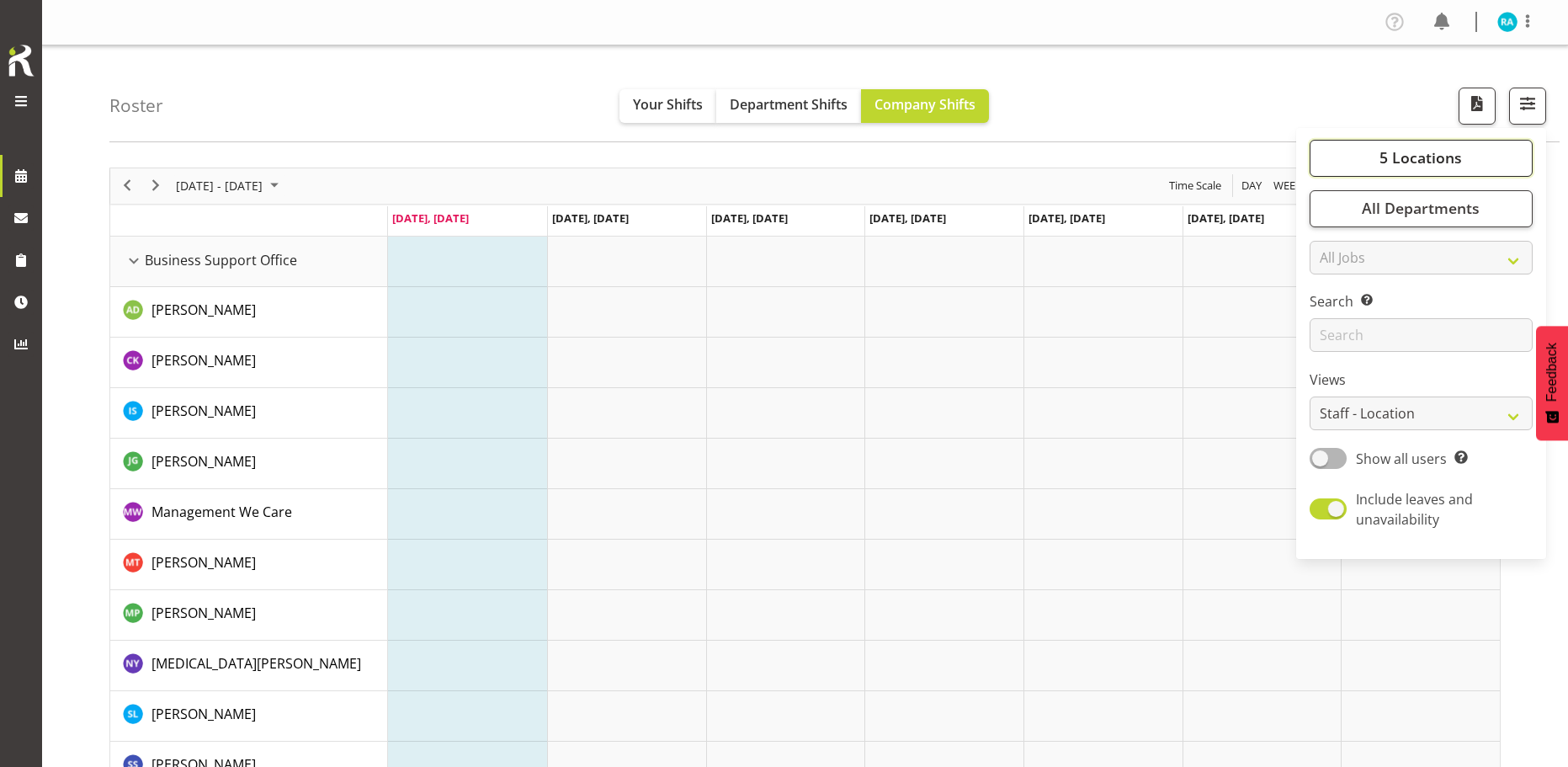
click at [1363, 171] on button "5 Locations" at bounding box center [1420, 157] width 223 height 37
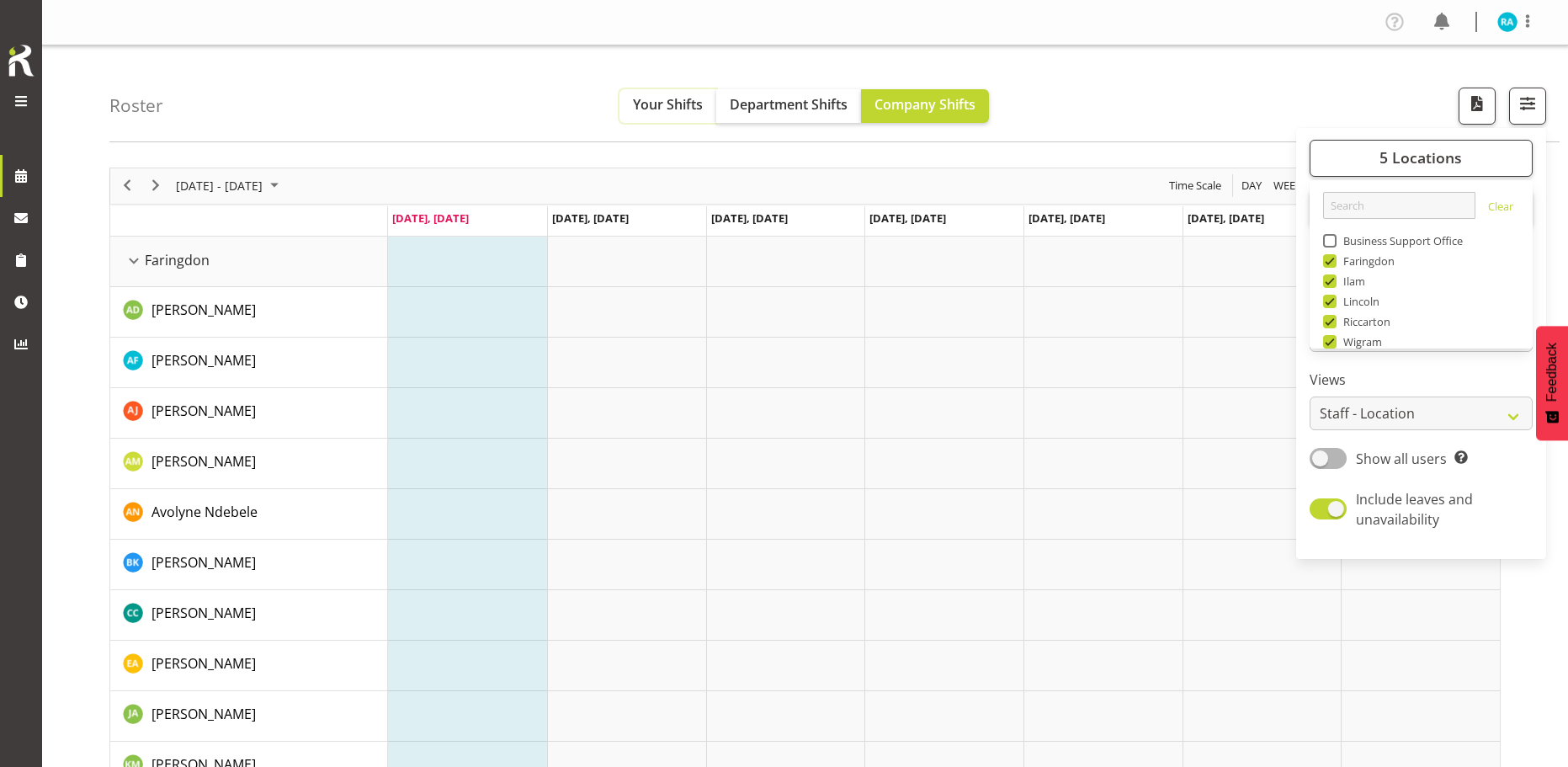
click at [643, 106] on span "Your Shifts" at bounding box center [668, 105] width 70 height 19
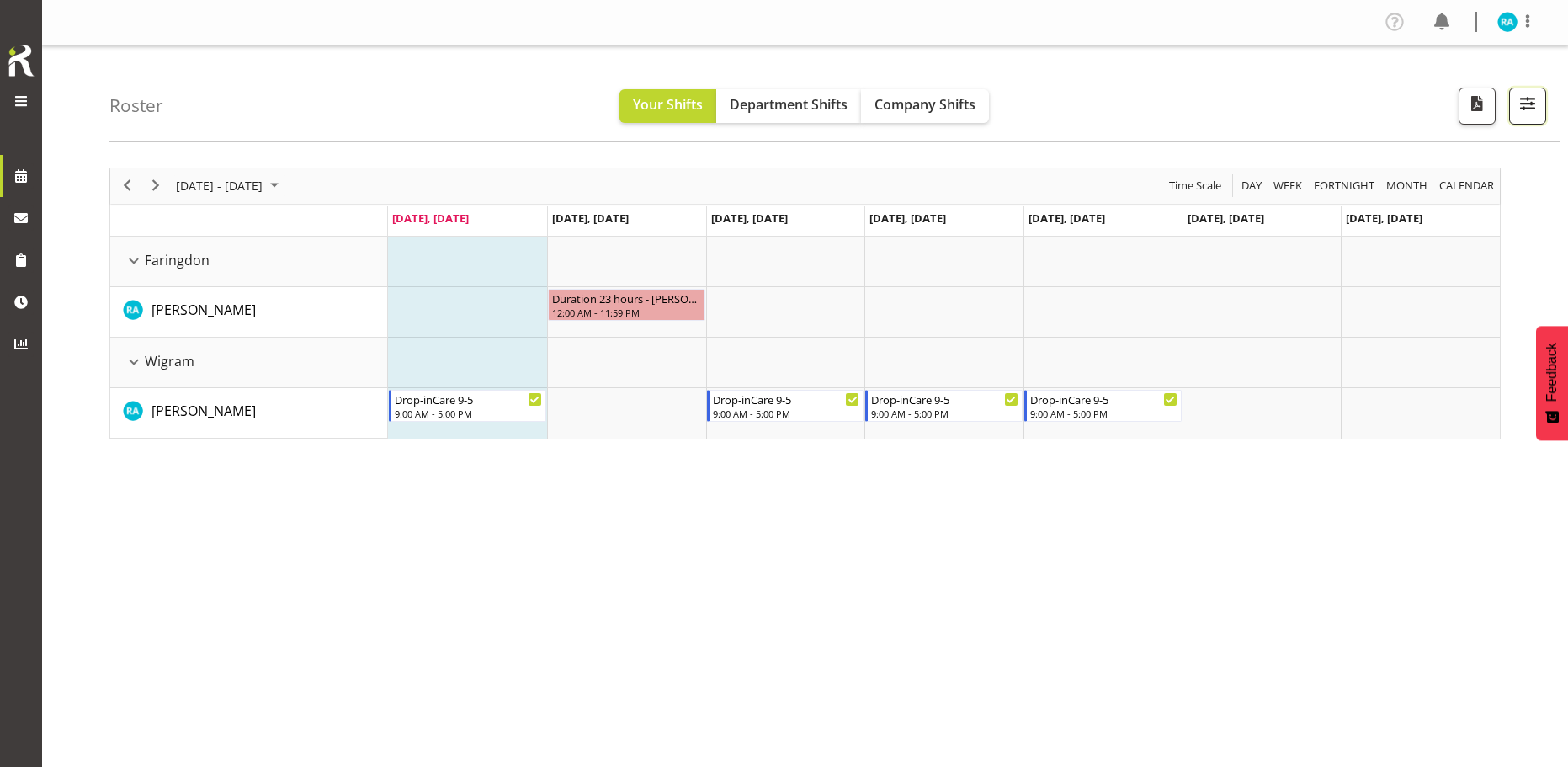
click at [1527, 102] on span "button" at bounding box center [1527, 103] width 22 height 22
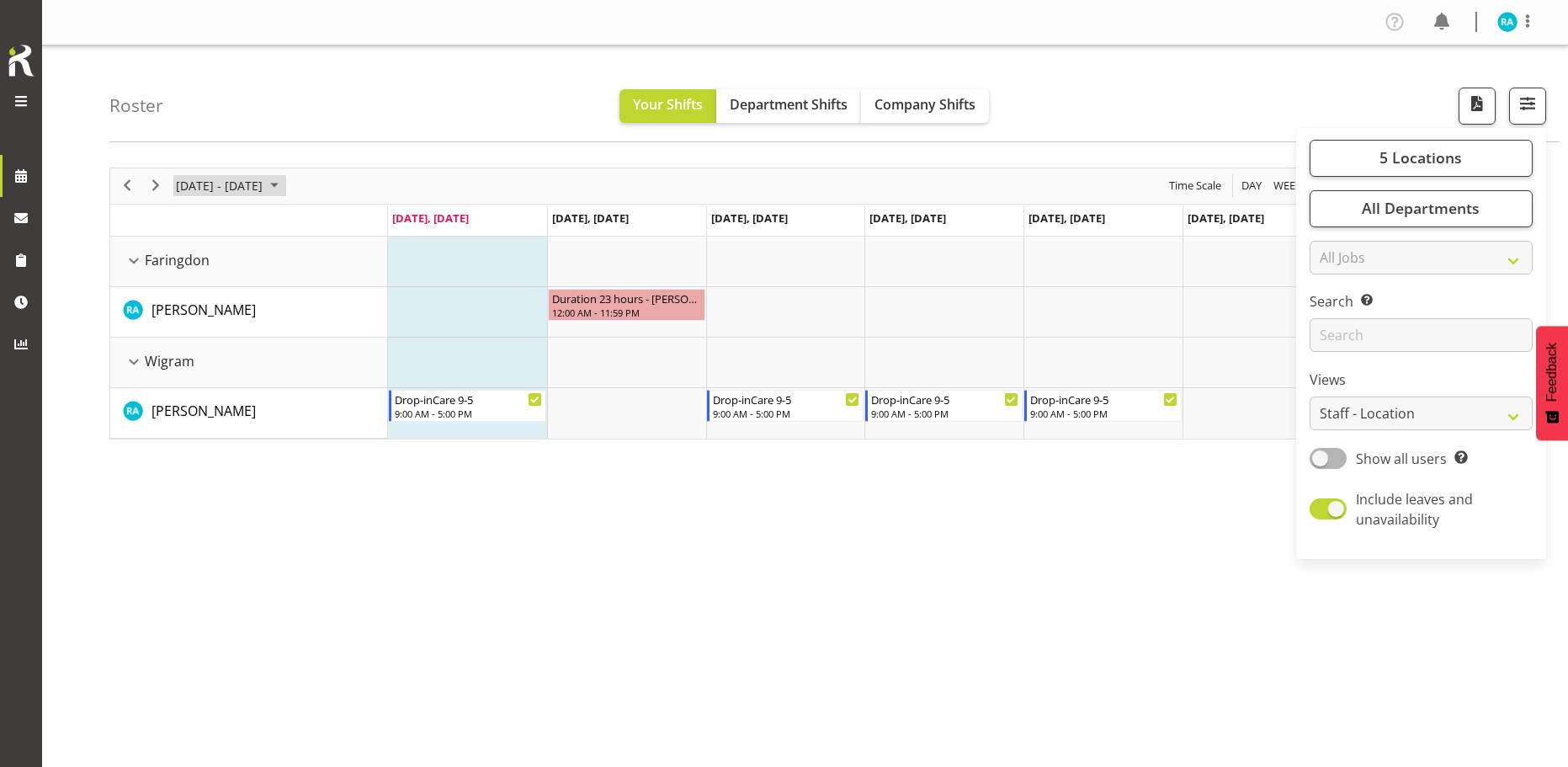
click at [249, 186] on span "[DATE] - [DATE]" at bounding box center [219, 186] width 90 height 21
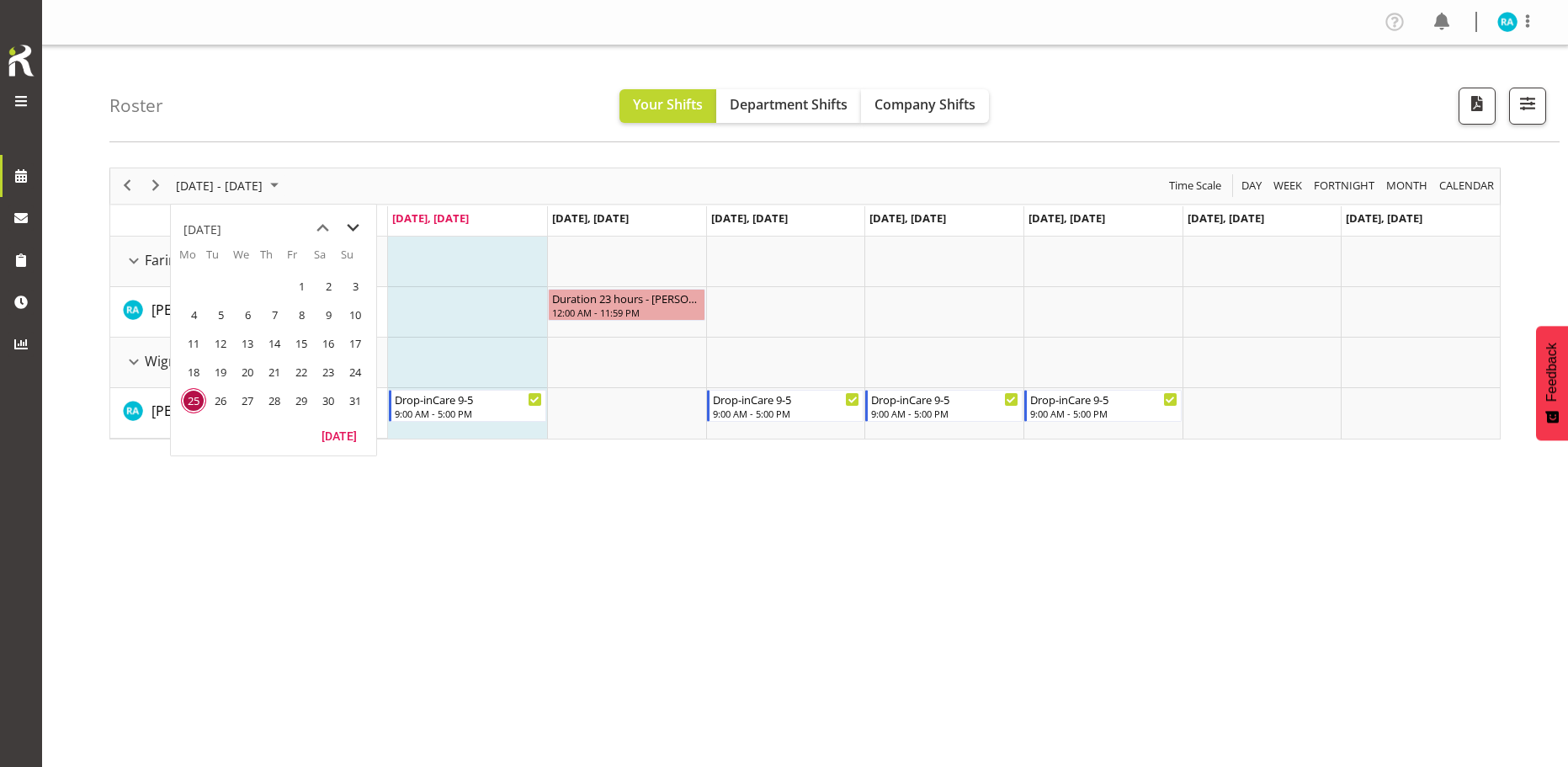
click at [350, 230] on span "next month" at bounding box center [352, 228] width 29 height 30
click at [351, 225] on span "next month" at bounding box center [352, 228] width 29 height 30
click at [242, 286] on span "1" at bounding box center [247, 286] width 25 height 25
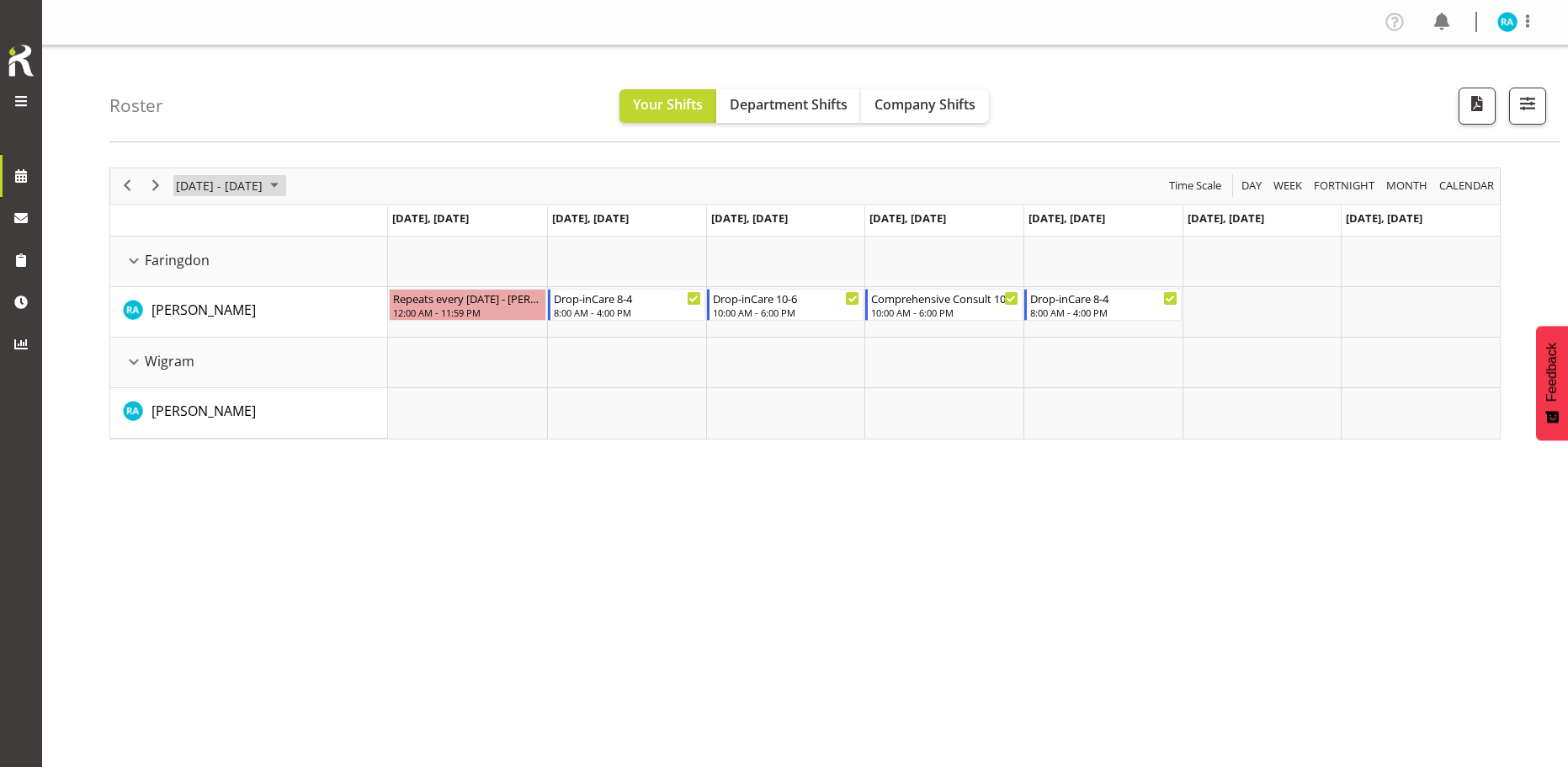
click at [284, 188] on span "August 2025" at bounding box center [274, 186] width 20 height 21
click at [347, 225] on span "next month" at bounding box center [352, 228] width 29 height 30
click at [584, 524] on div "[DATE] - [DATE] [DATE] Day Week Fortnight Month calendar Month Agenda Time Scal…" at bounding box center [838, 491] width 1458 height 674
click at [1458, 166] on div "[DATE] - [DATE] [DATE] Day Week Fortnight Month calendar Month Agenda Time Scal…" at bounding box center [838, 491] width 1458 height 674
click at [1458, 177] on span "calendar" at bounding box center [1466, 186] width 58 height 21
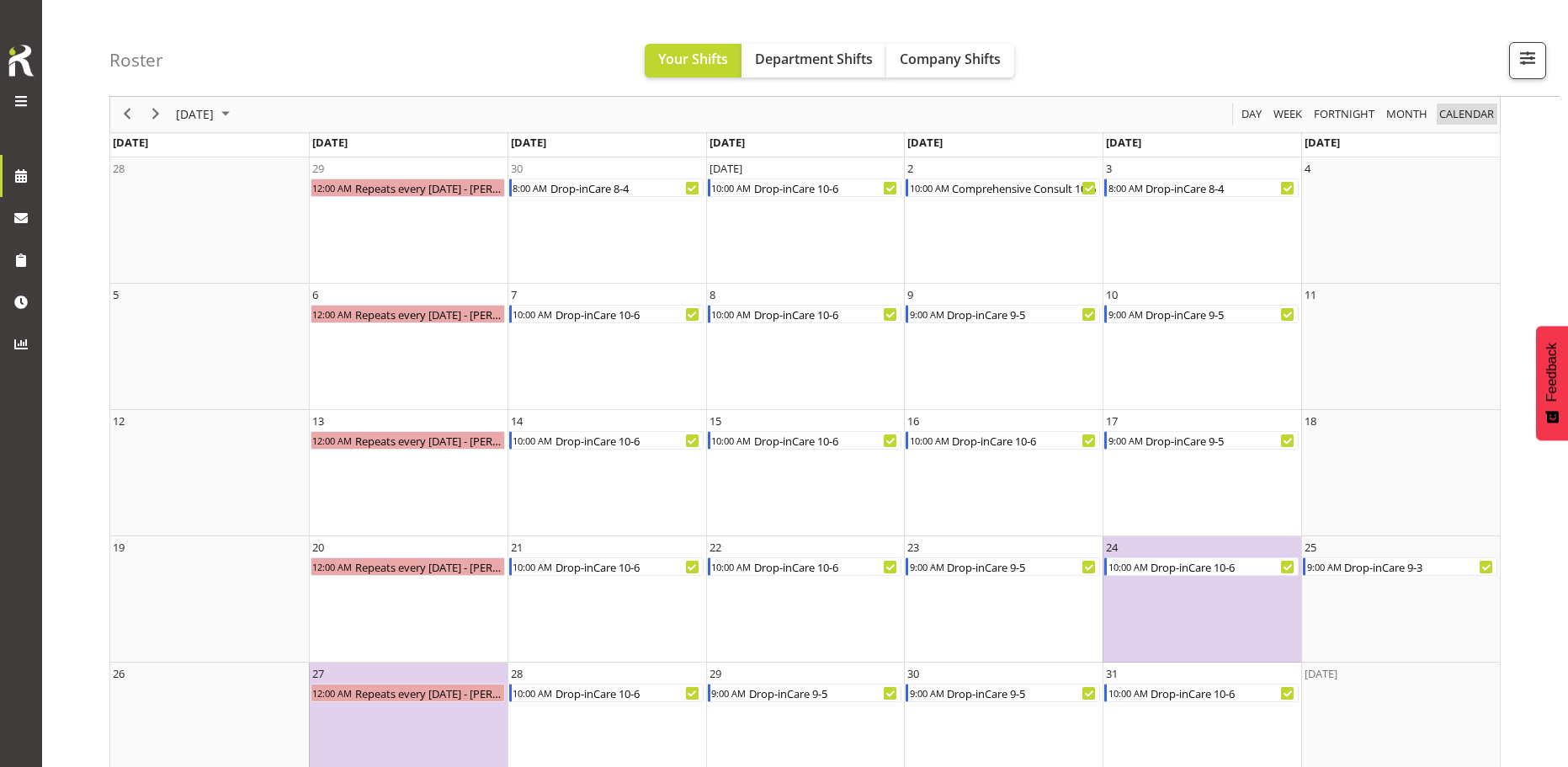
scroll to position [77, 0]
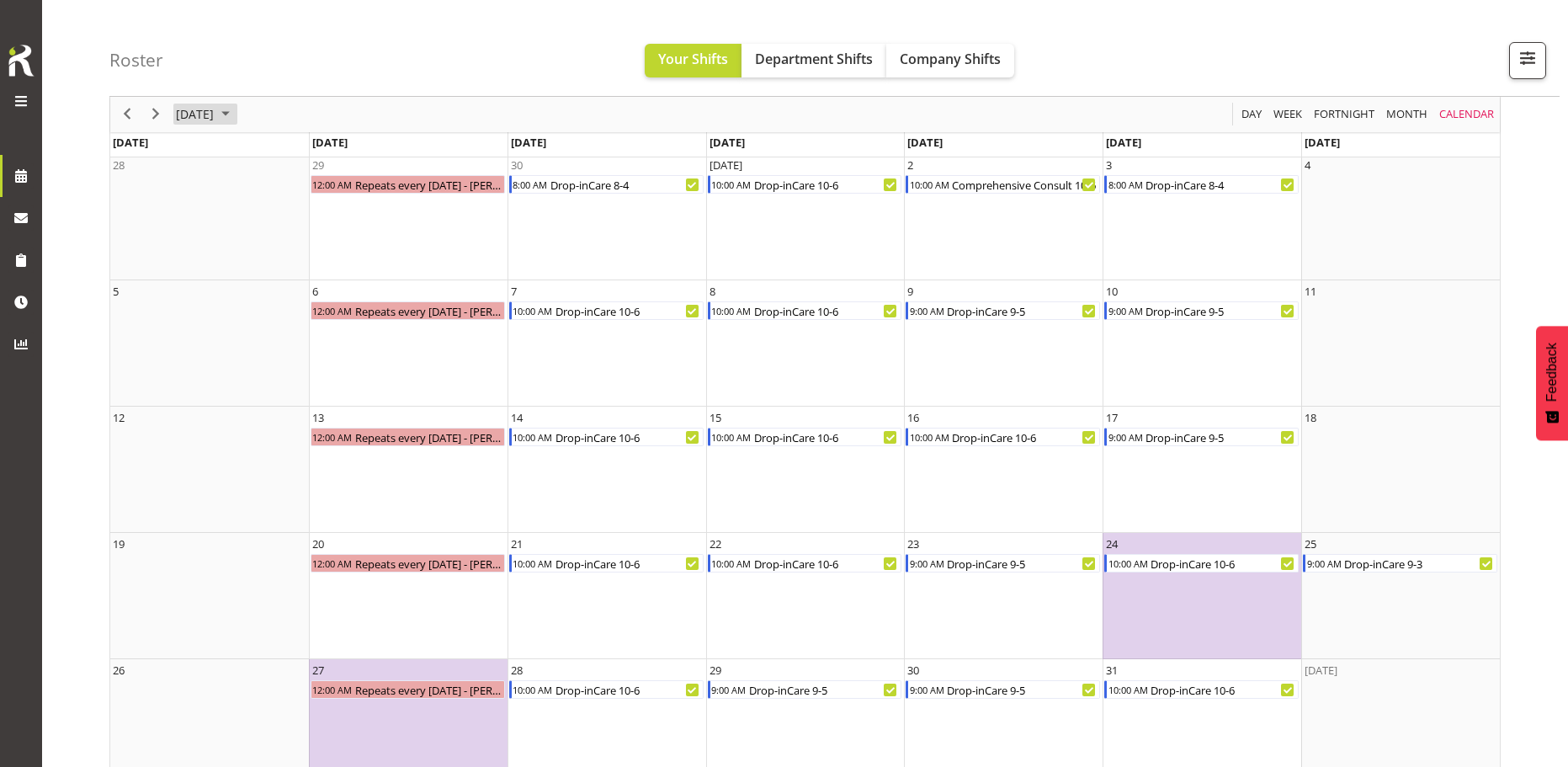
click at [216, 117] on span "[DATE]" at bounding box center [195, 115] width 41 height 21
click at [290, 306] on span "Nov" at bounding box center [298, 303] width 38 height 38
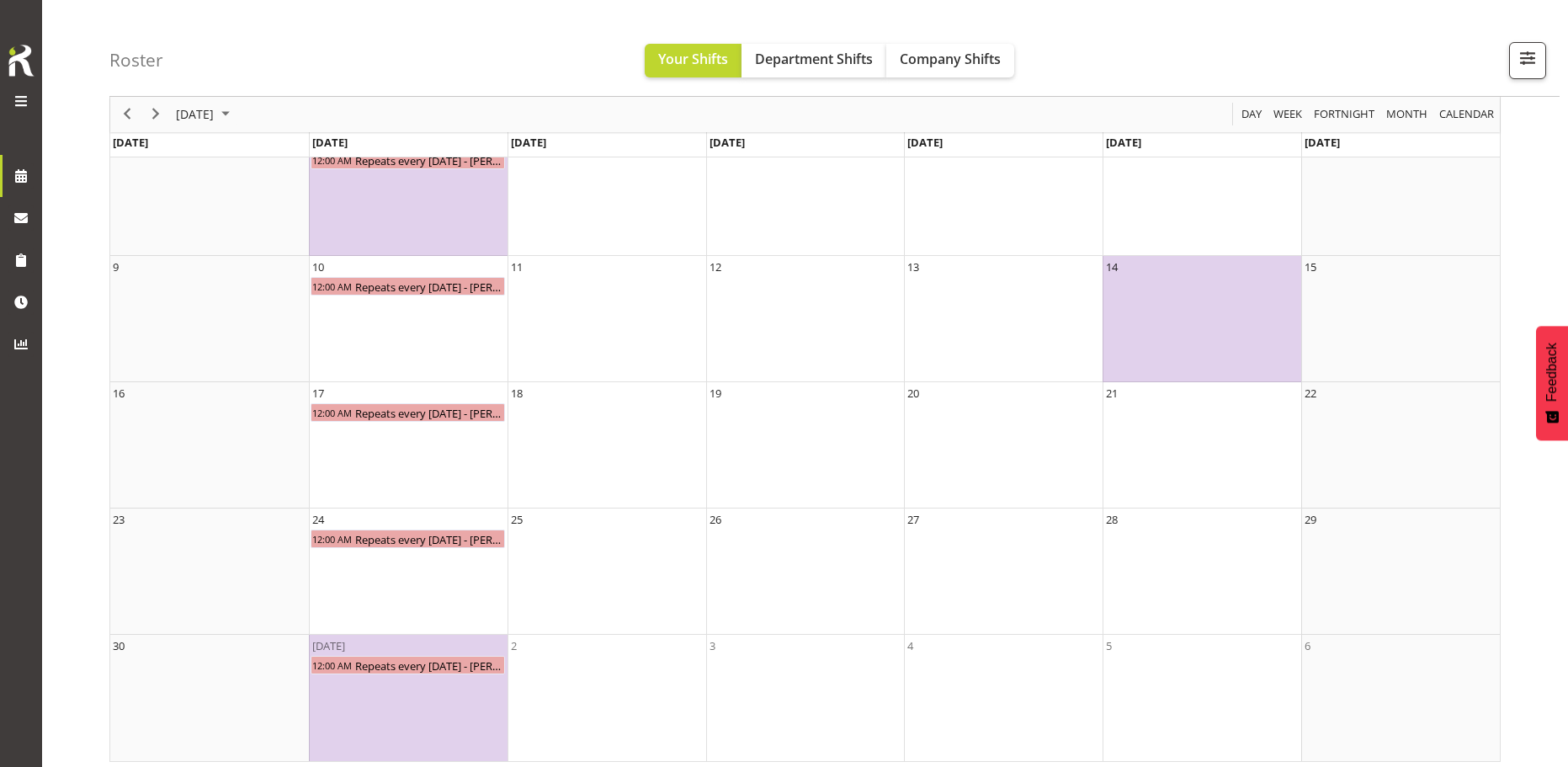
scroll to position [236, 0]
